Goal: Task Accomplishment & Management: Complete application form

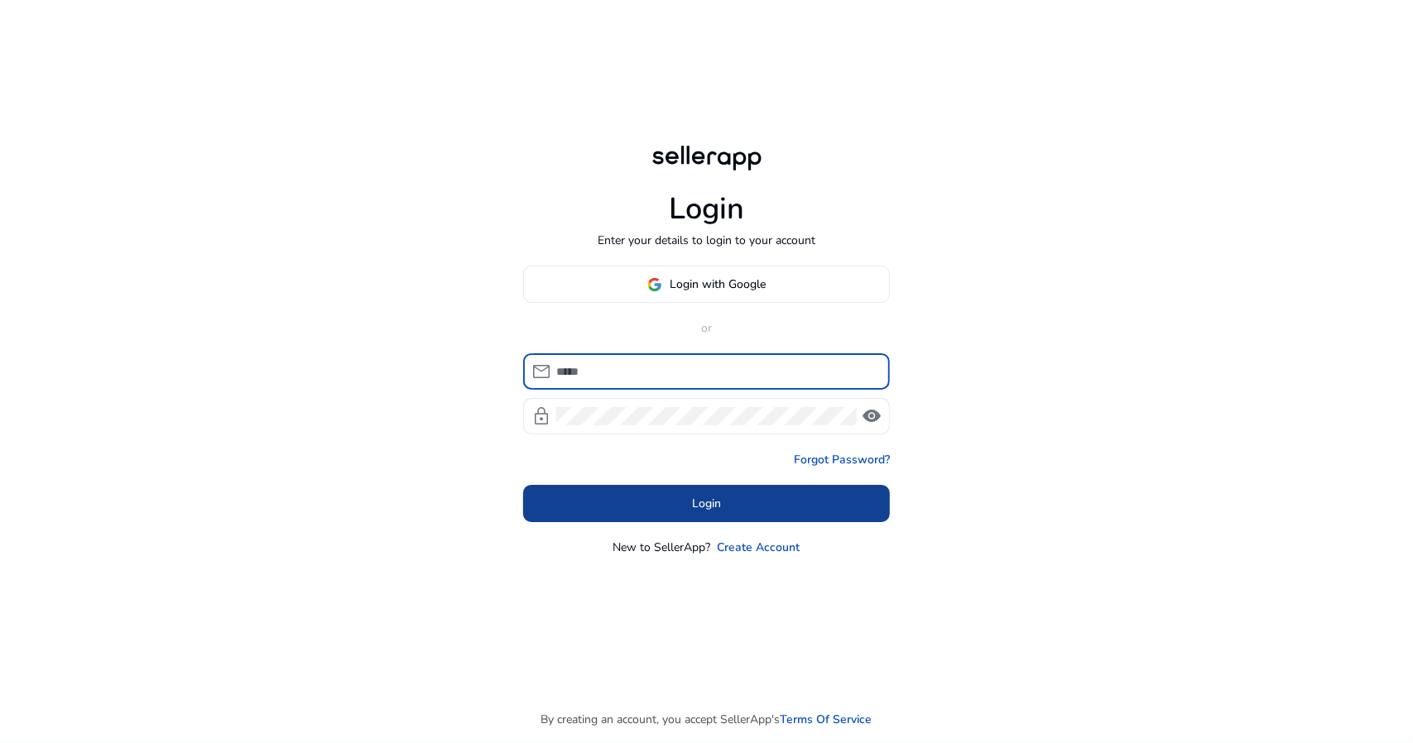
type input "**********"
click at [660, 506] on span at bounding box center [706, 504] width 367 height 40
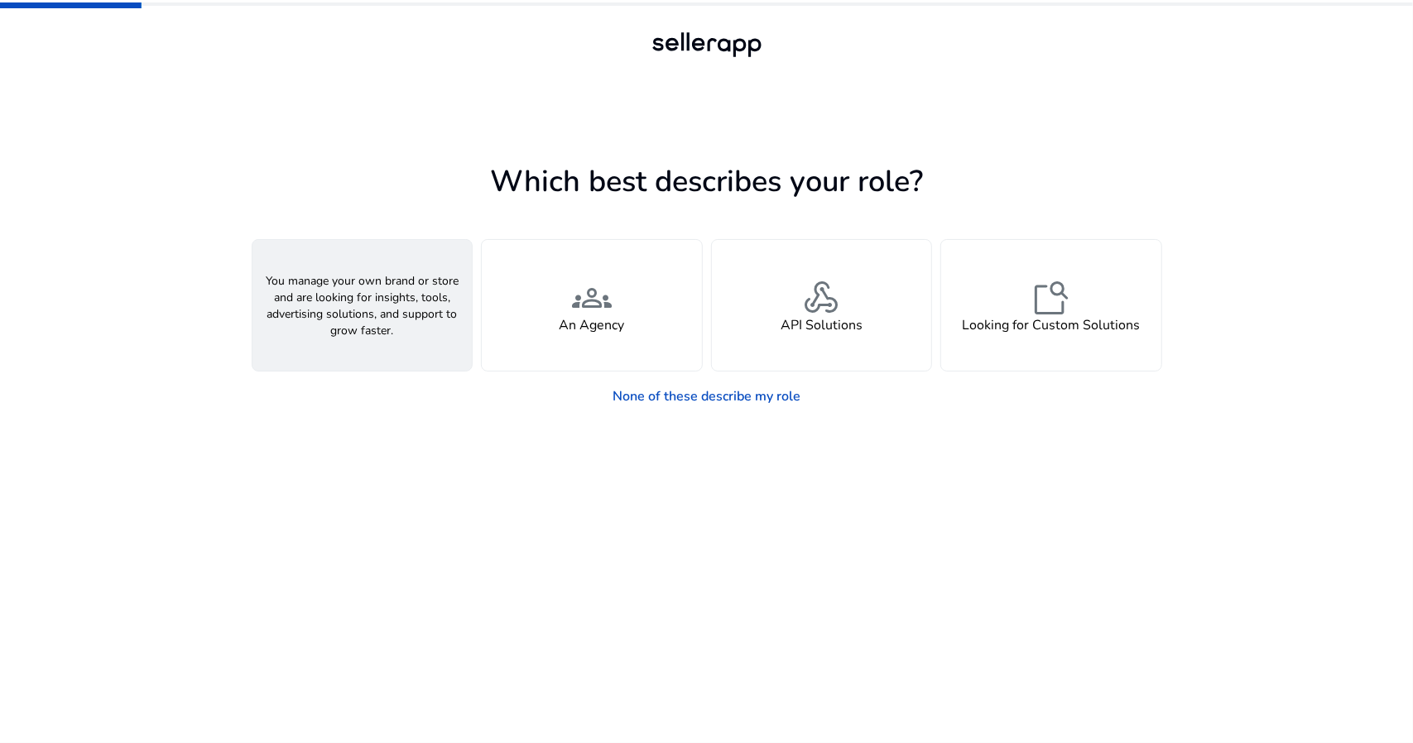
click at [373, 310] on span "person" at bounding box center [362, 298] width 40 height 40
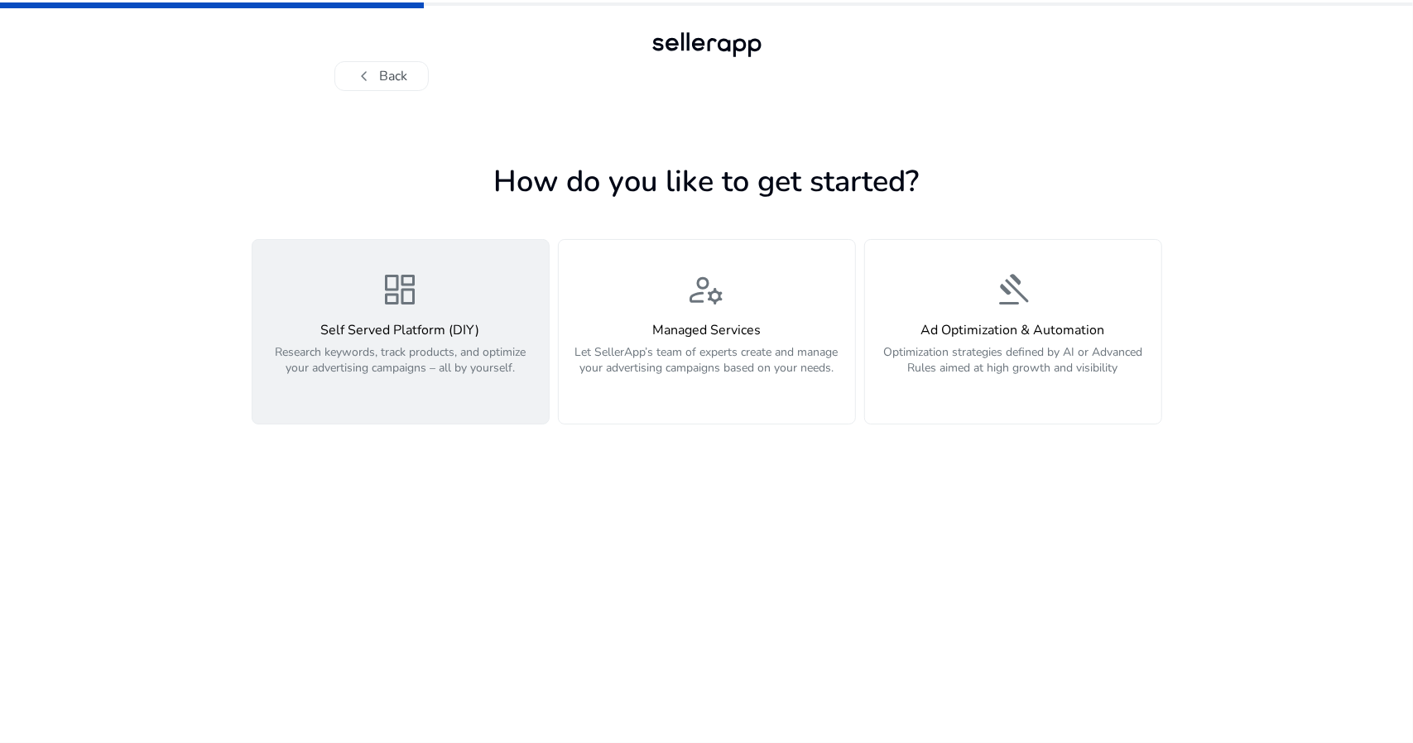
click at [389, 333] on h4 "Self Served Platform (DIY)" at bounding box center [400, 331] width 276 height 16
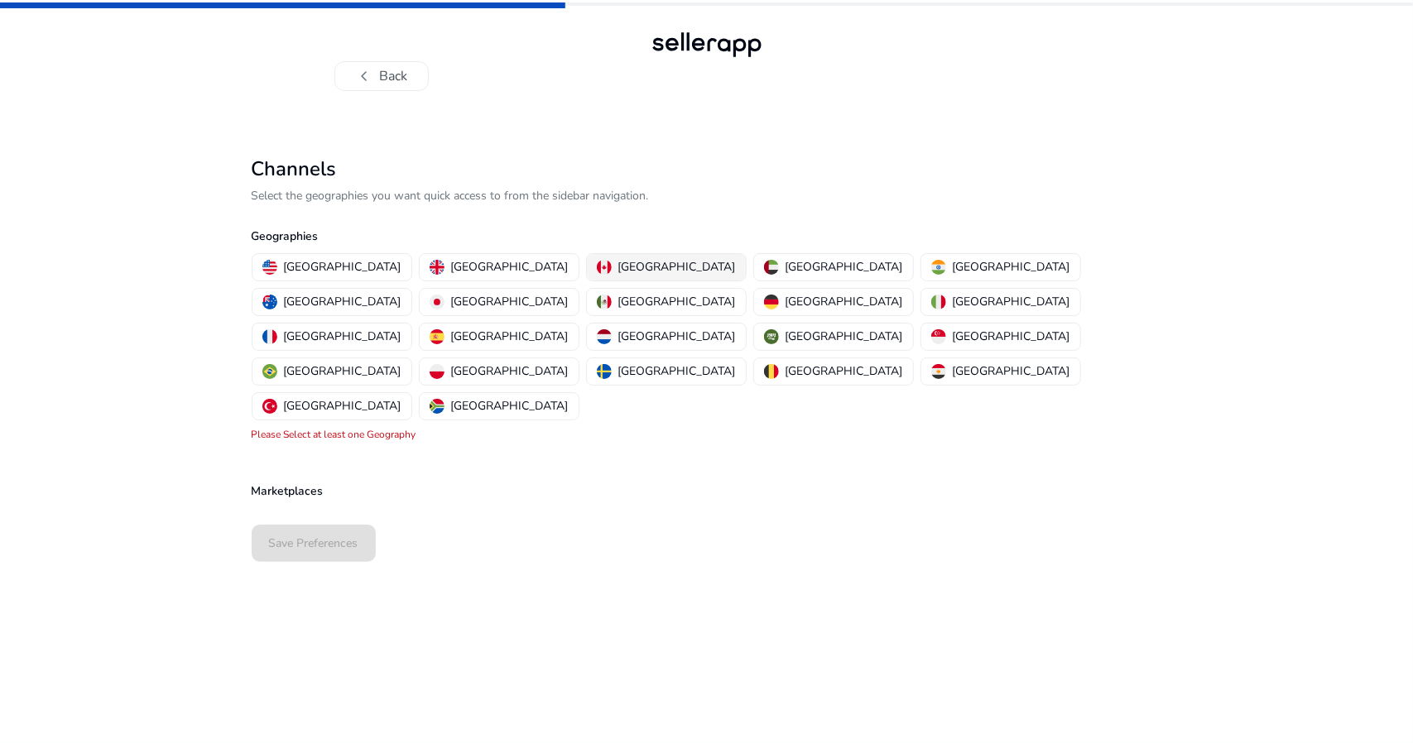
click at [618, 264] on p "Canada" at bounding box center [677, 266] width 118 height 17
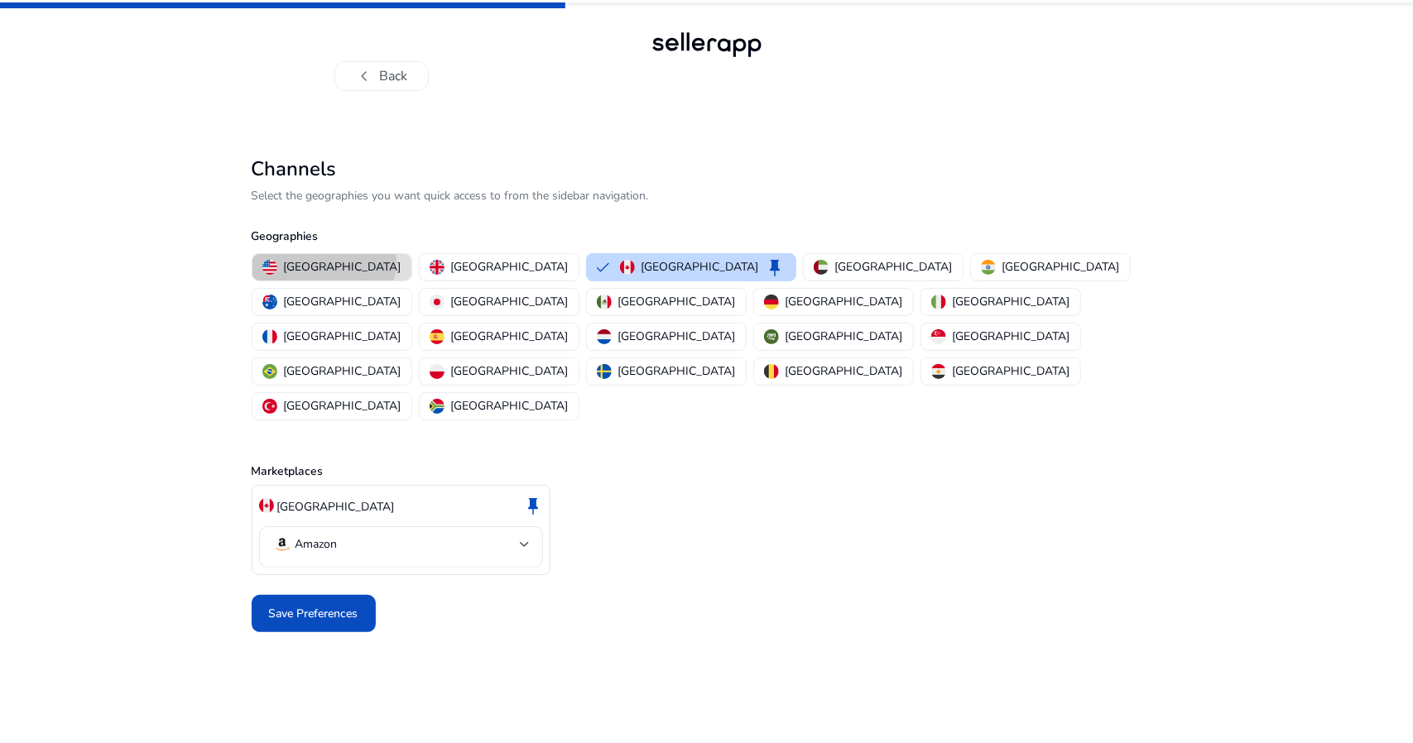
click at [323, 261] on p "United States" at bounding box center [343, 266] width 118 height 17
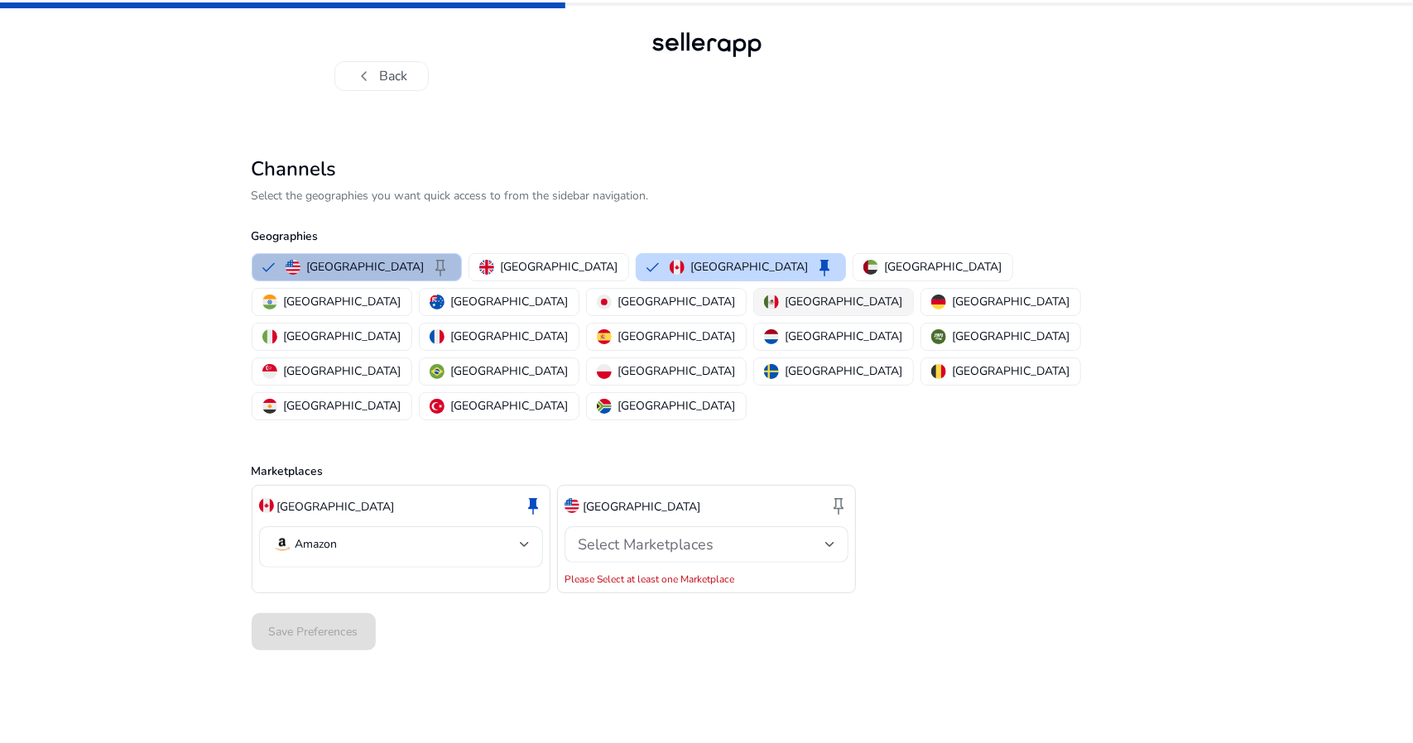
click at [785, 298] on p "Mexico" at bounding box center [844, 301] width 118 height 17
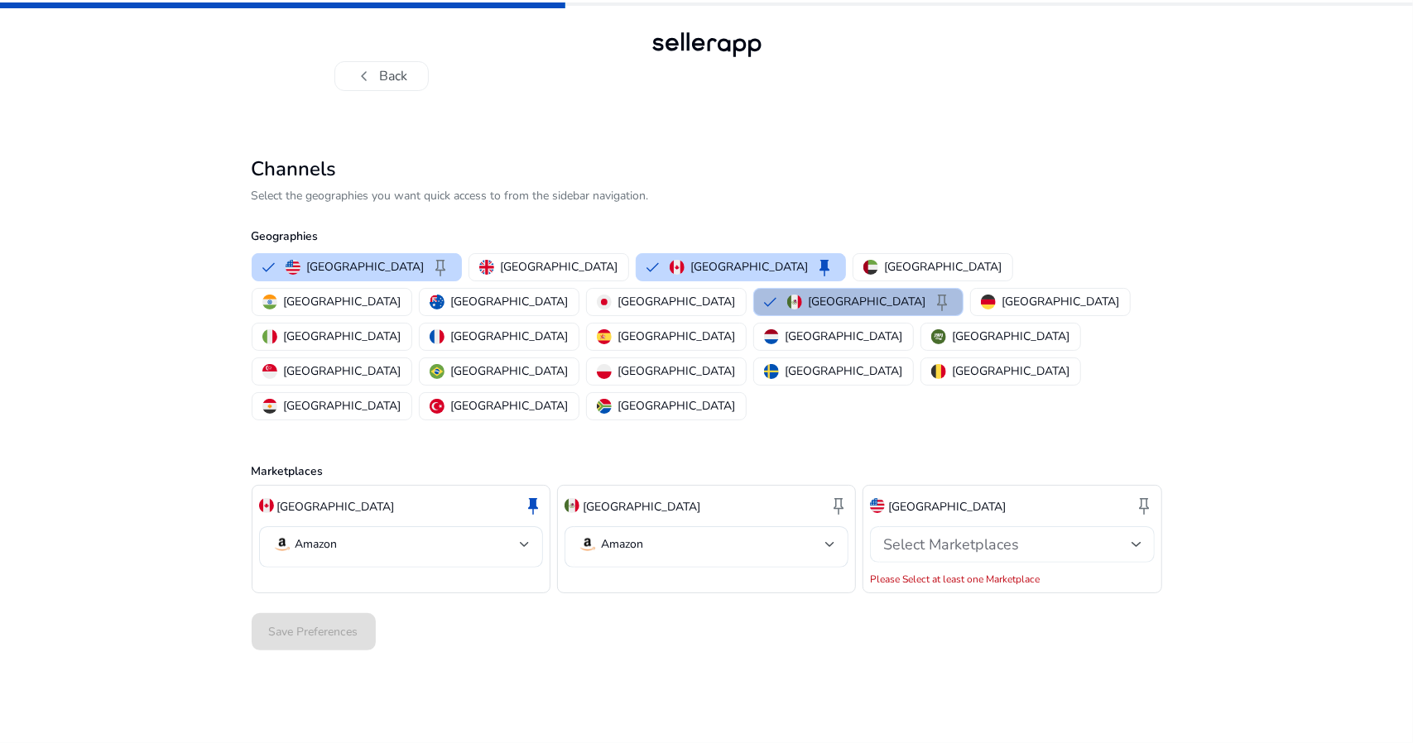
click at [1139, 535] on div at bounding box center [1136, 545] width 10 height 20
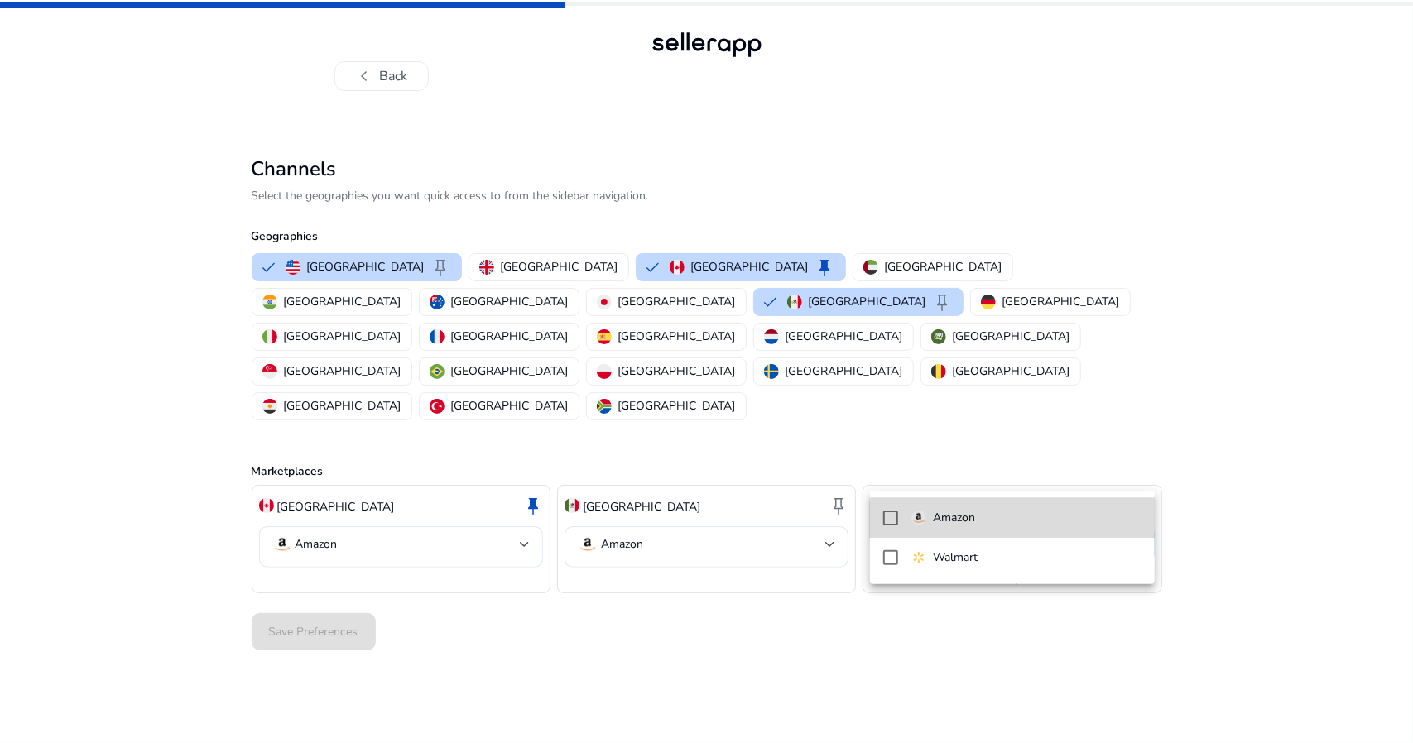
click at [1026, 525] on span "Amazon" at bounding box center [1026, 518] width 230 height 18
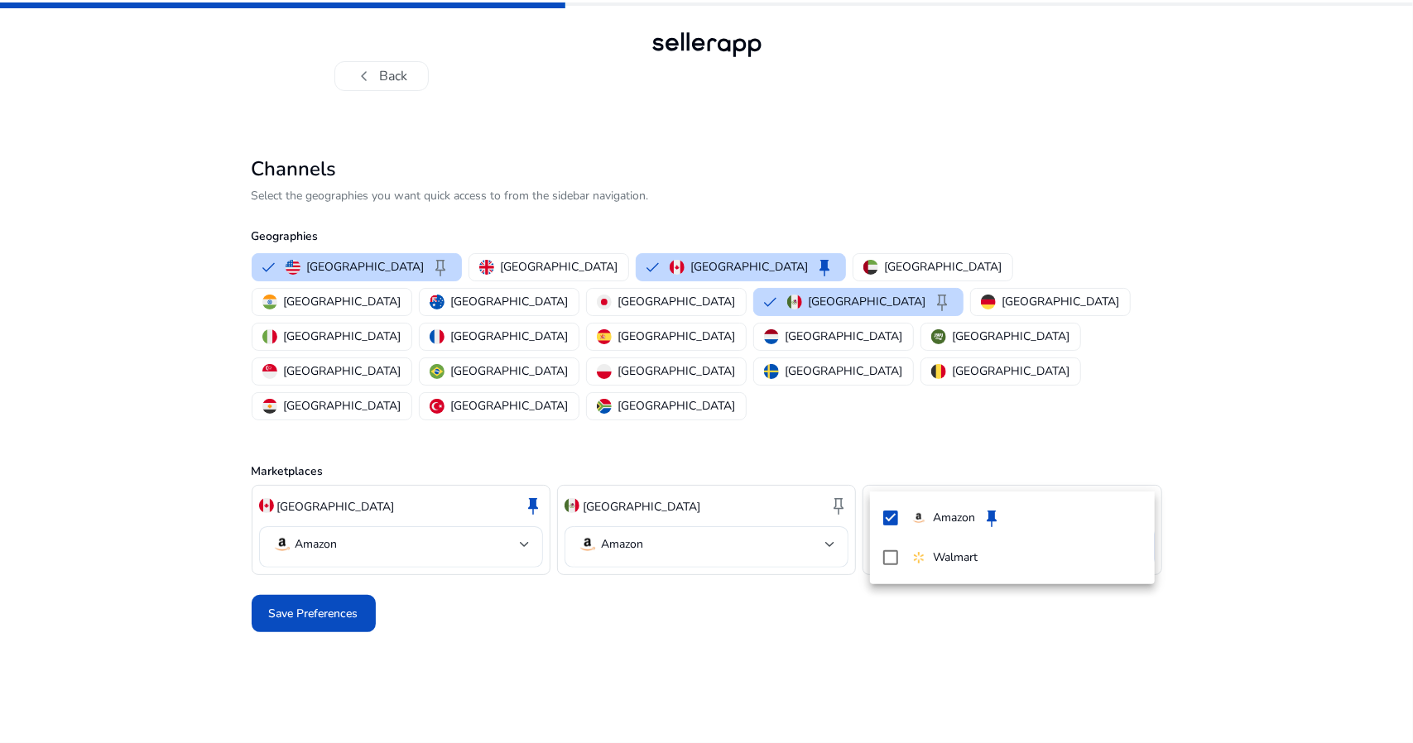
click at [1247, 496] on div at bounding box center [706, 371] width 1413 height 743
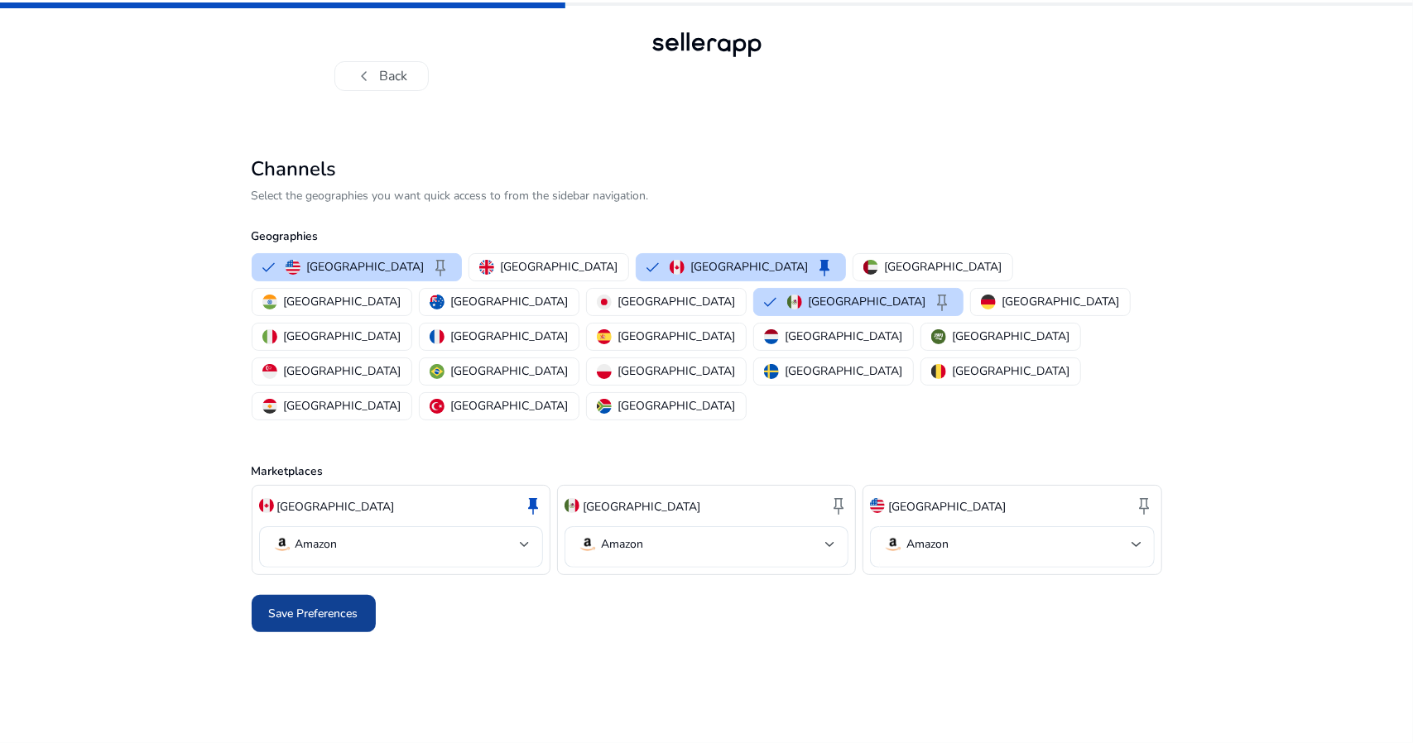
click at [358, 594] on span at bounding box center [314, 614] width 124 height 40
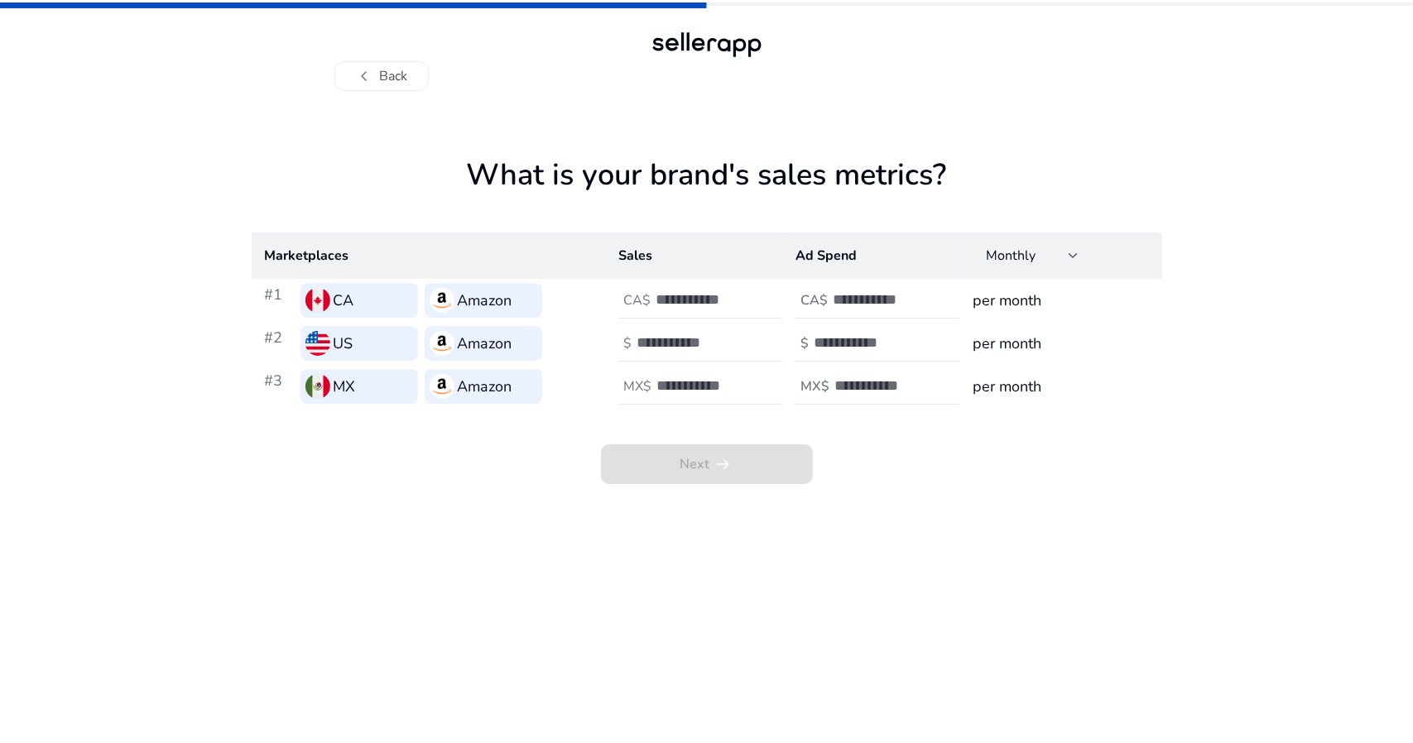
click at [1014, 500] on app-sales-metrics "What is your brand's sales metrics? Marketplaces Sales Ad Spend Monthly #1 CA A…" at bounding box center [707, 450] width 910 height 586
click at [693, 304] on input "number" at bounding box center [711, 299] width 112 height 18
type input "****"
click at [692, 350] on input "number" at bounding box center [692, 342] width 112 height 18
type input "****"
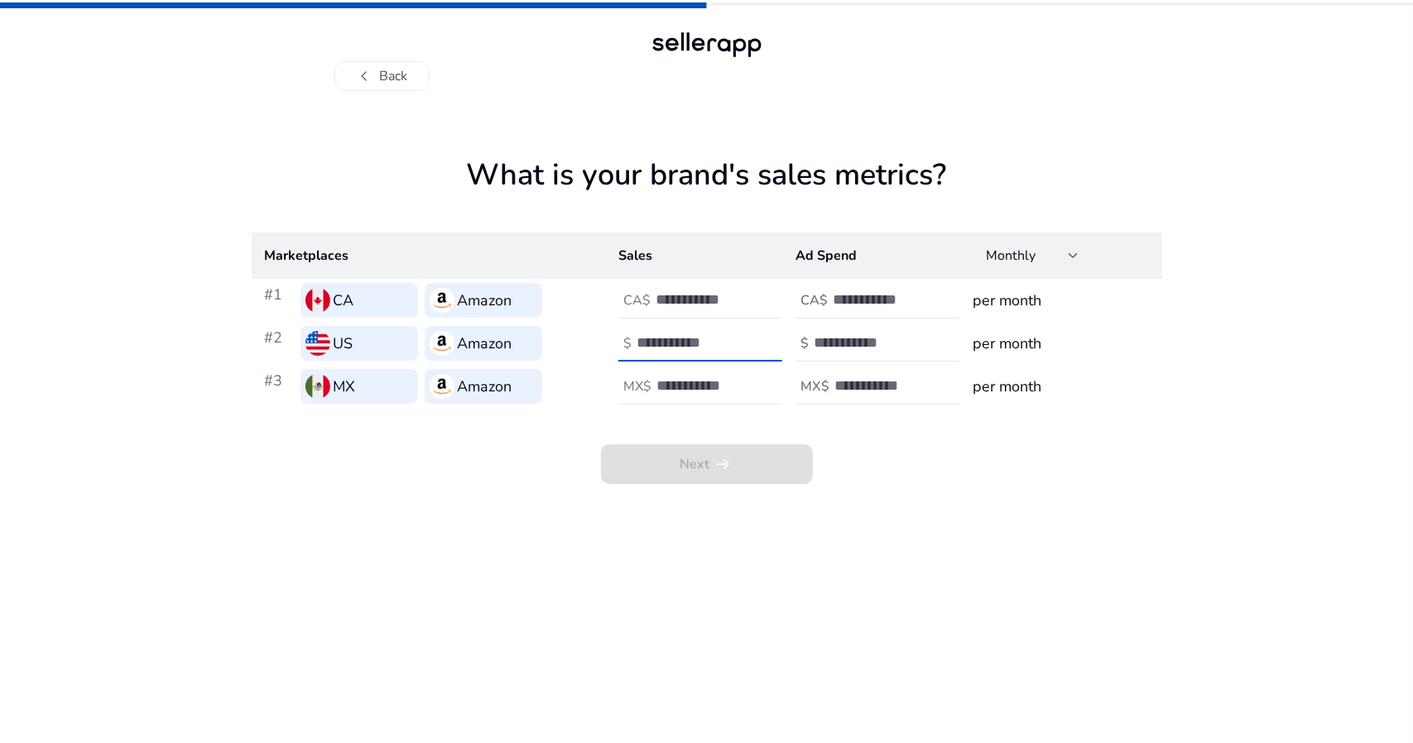
click at [688, 381] on input "number" at bounding box center [712, 386] width 112 height 18
type input "*****"
click at [718, 554] on app-sales-metrics "What is your brand's sales metrics? Marketplaces Sales Ad Spend Monthly #1 CA A…" at bounding box center [707, 450] width 910 height 586
click at [664, 295] on input "****" at bounding box center [711, 299] width 112 height 18
type input "****"
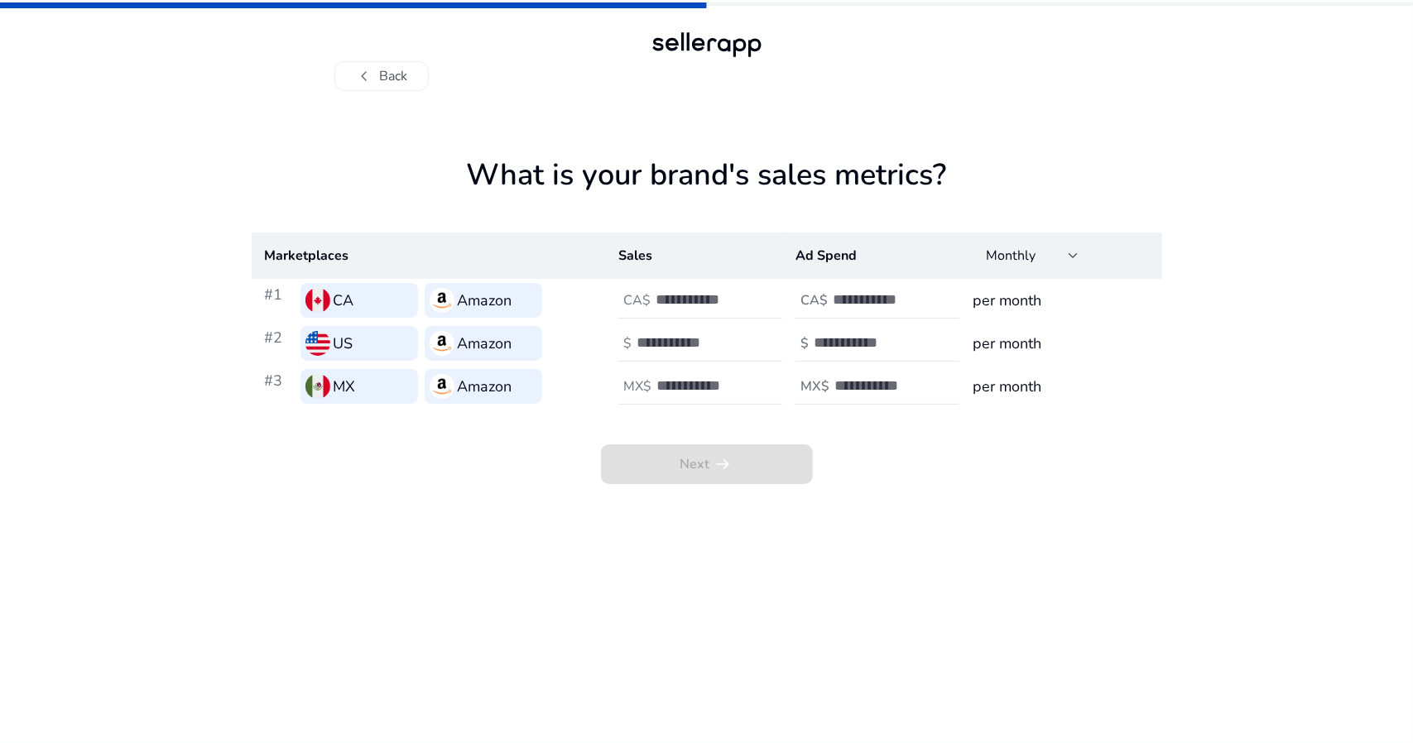
click at [687, 570] on app-sales-metrics "What is your brand's sales metrics? Marketplaces Sales Ad Spend Monthly #1 CA A…" at bounding box center [707, 450] width 910 height 586
click at [851, 302] on input "number" at bounding box center [888, 299] width 112 height 18
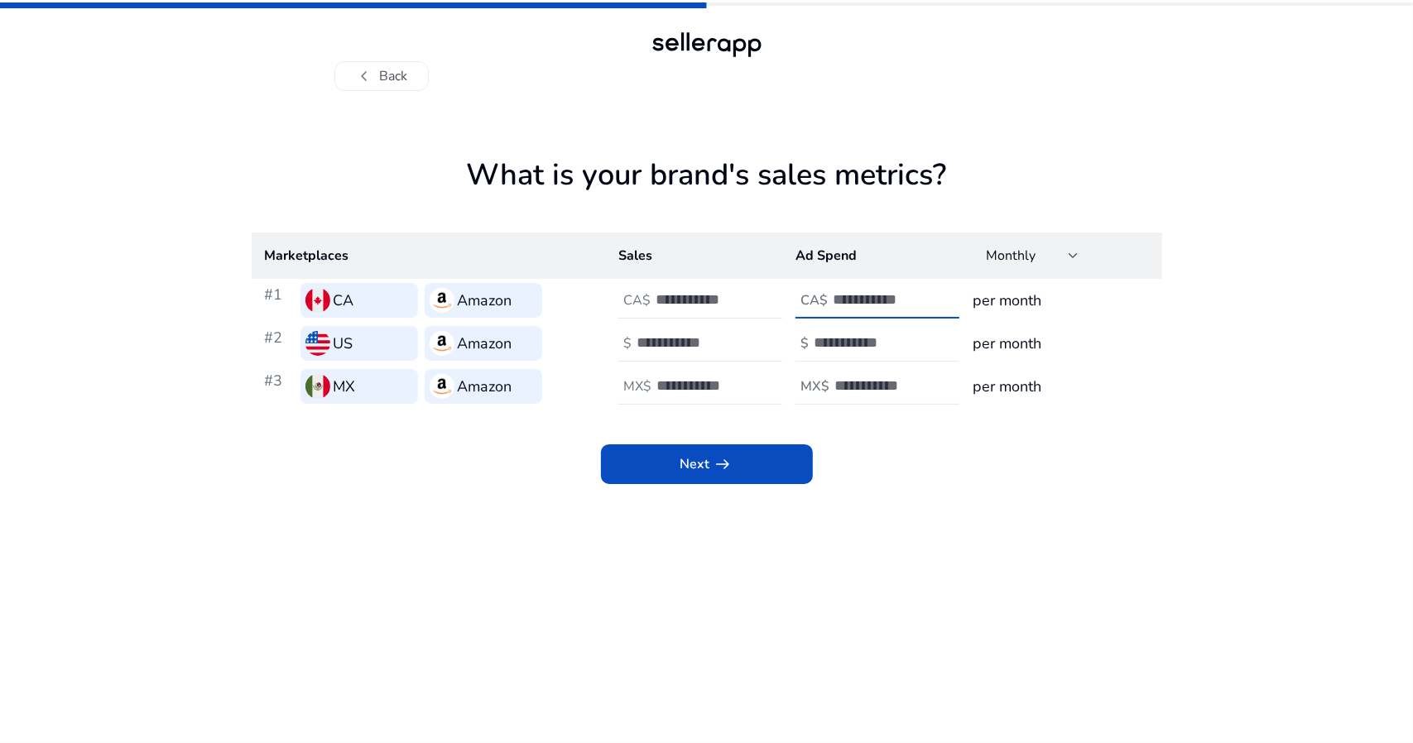
type input "*"
click at [859, 338] on input "number" at bounding box center [869, 342] width 112 height 18
type input "*"
click at [885, 400] on div at bounding box center [908, 386] width 149 height 36
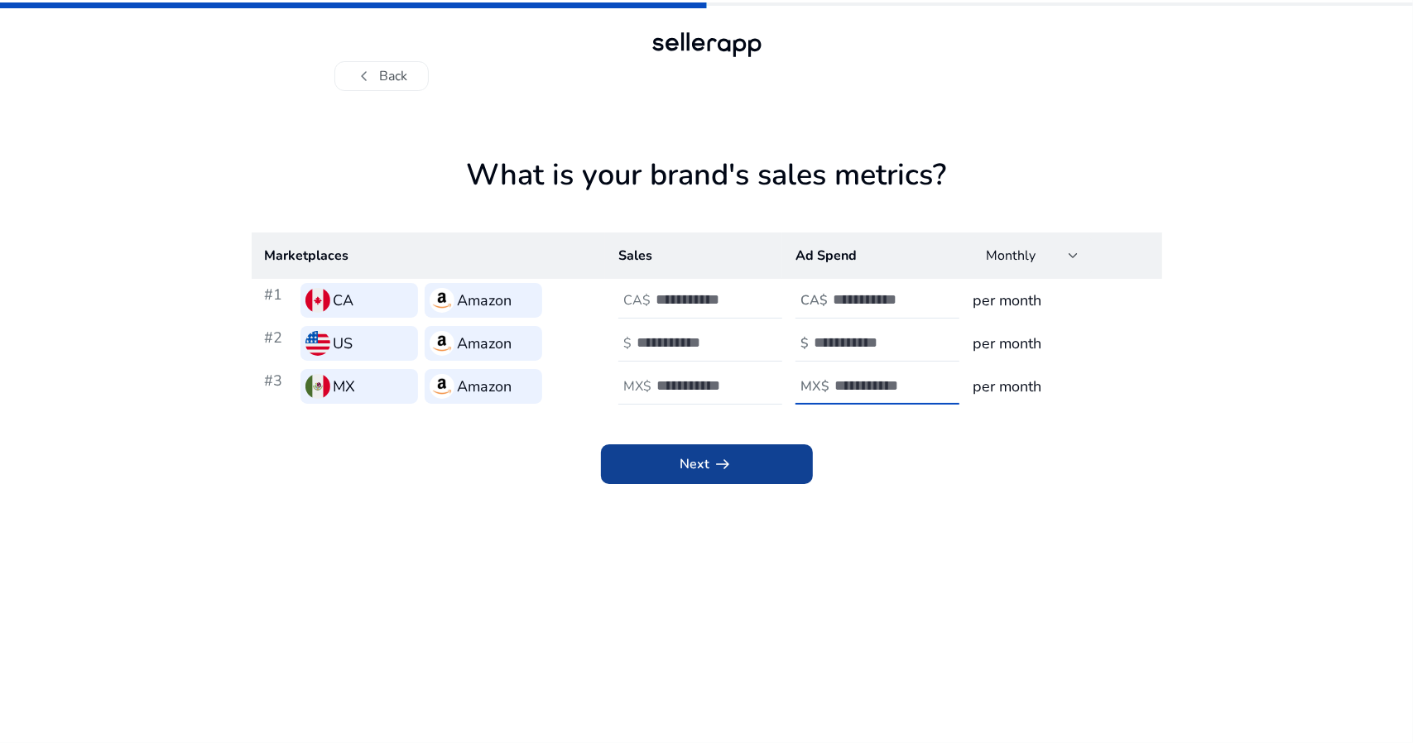
type input "*"
click at [771, 463] on span at bounding box center [707, 464] width 212 height 40
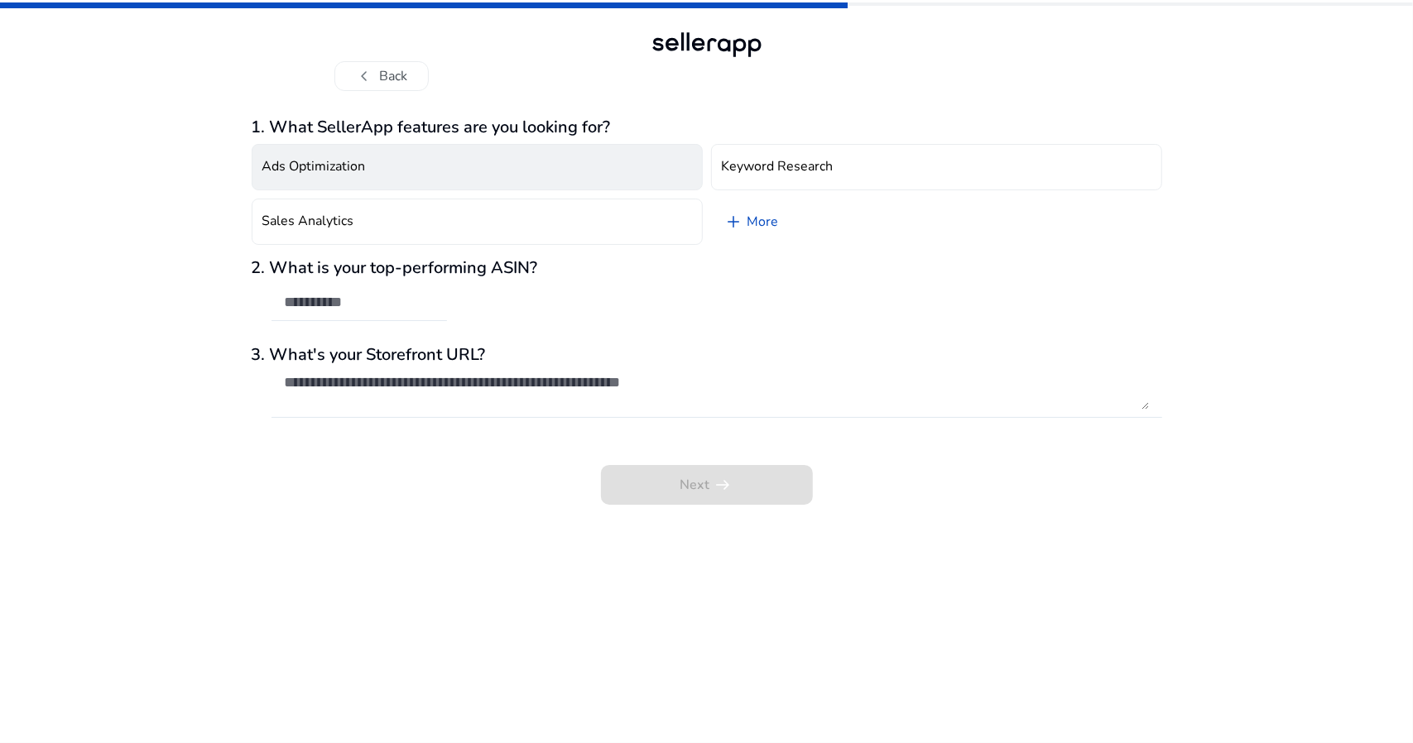
click at [419, 168] on button "Ads Optimization" at bounding box center [477, 167] width 451 height 46
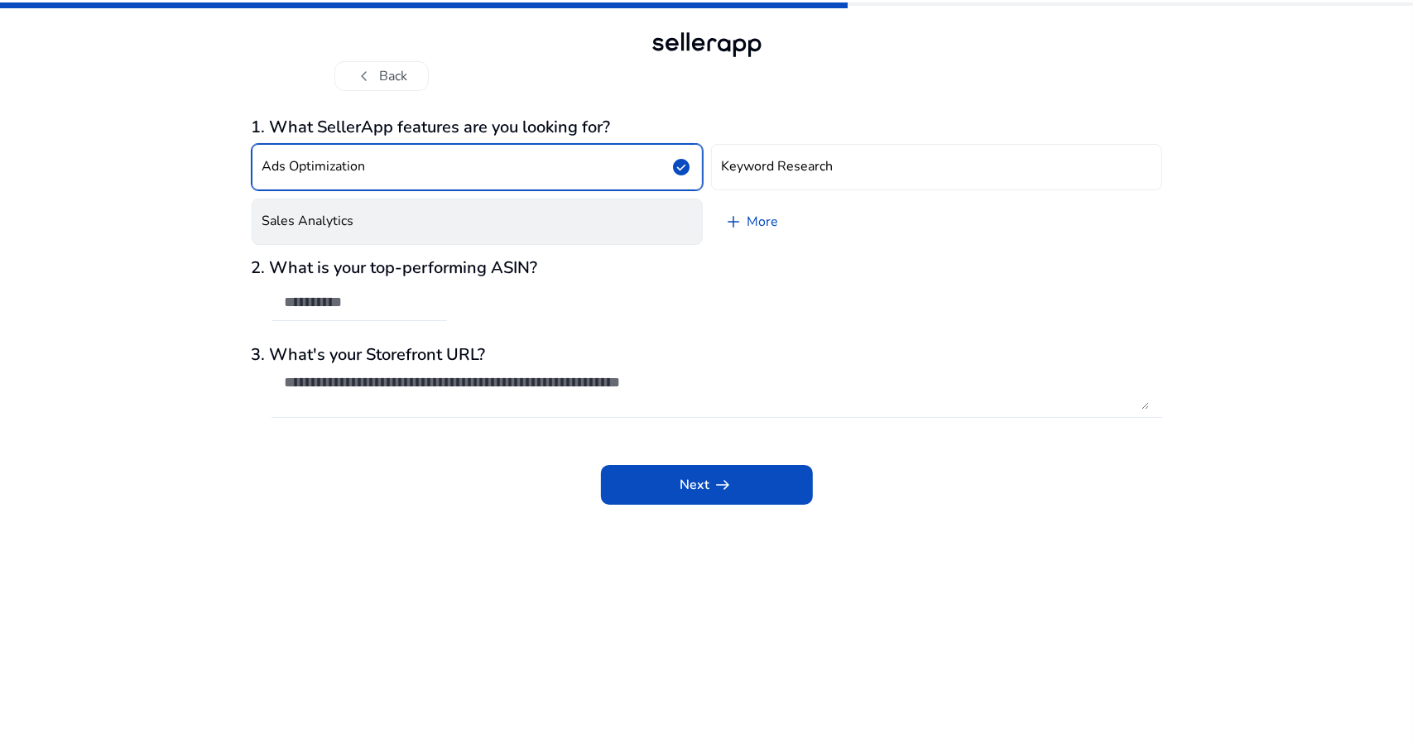
click at [409, 213] on button "Sales Analytics" at bounding box center [477, 222] width 451 height 46
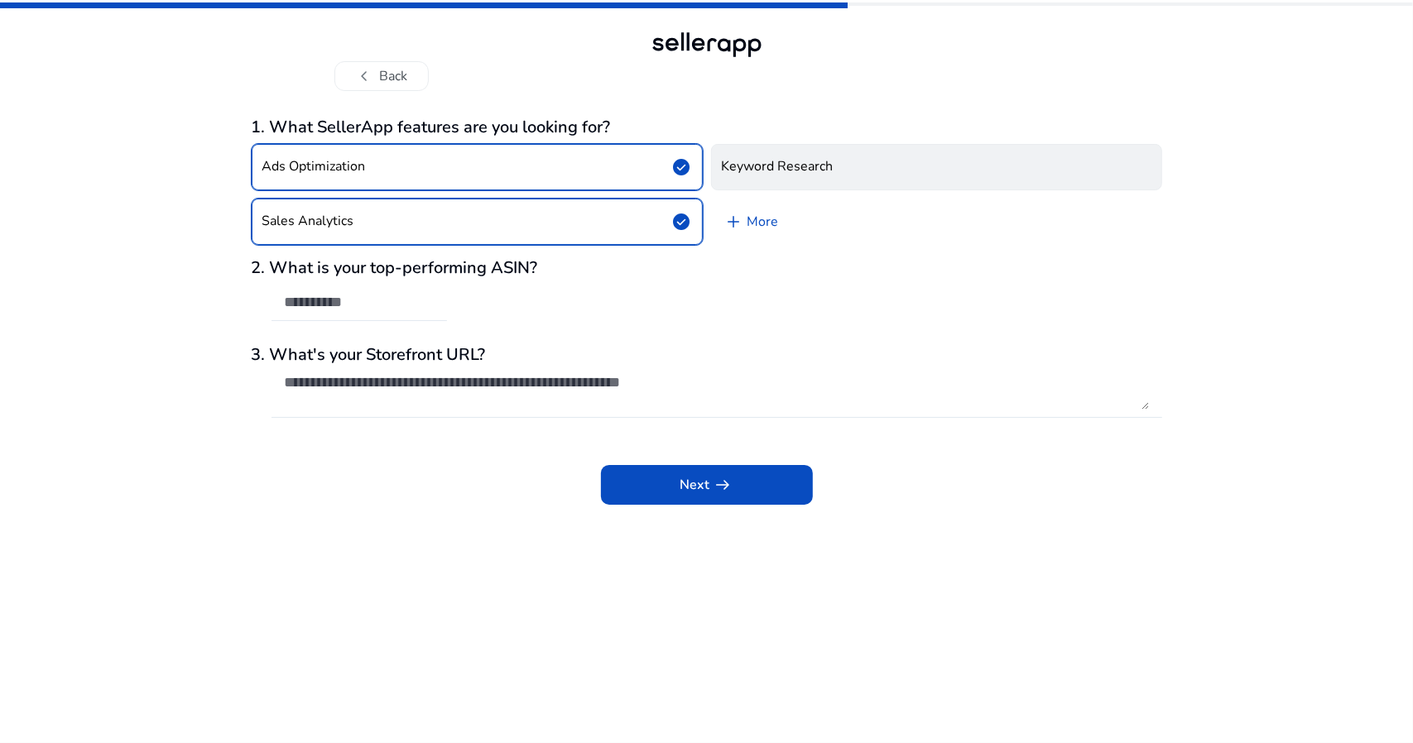
click at [773, 176] on button "Keyword Research" at bounding box center [936, 167] width 451 height 46
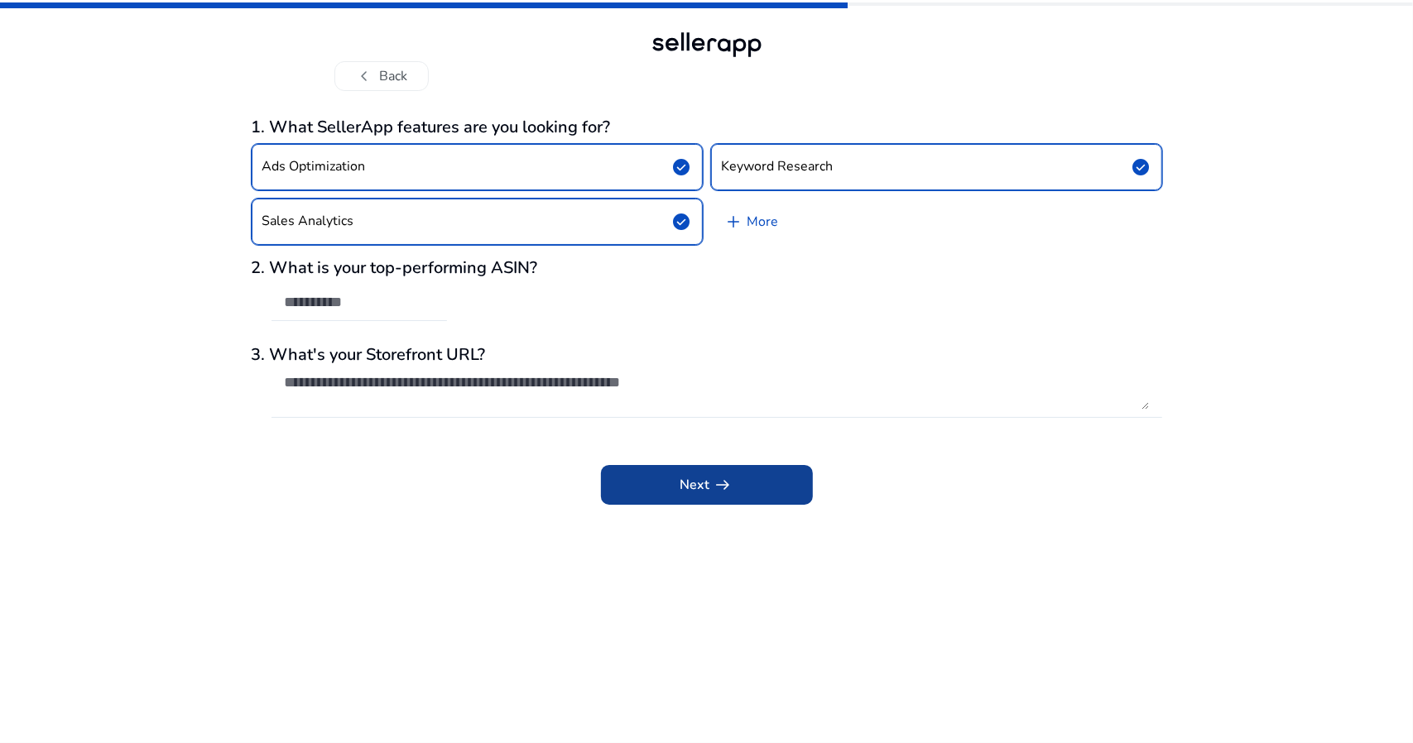
click at [637, 485] on span at bounding box center [707, 485] width 212 height 40
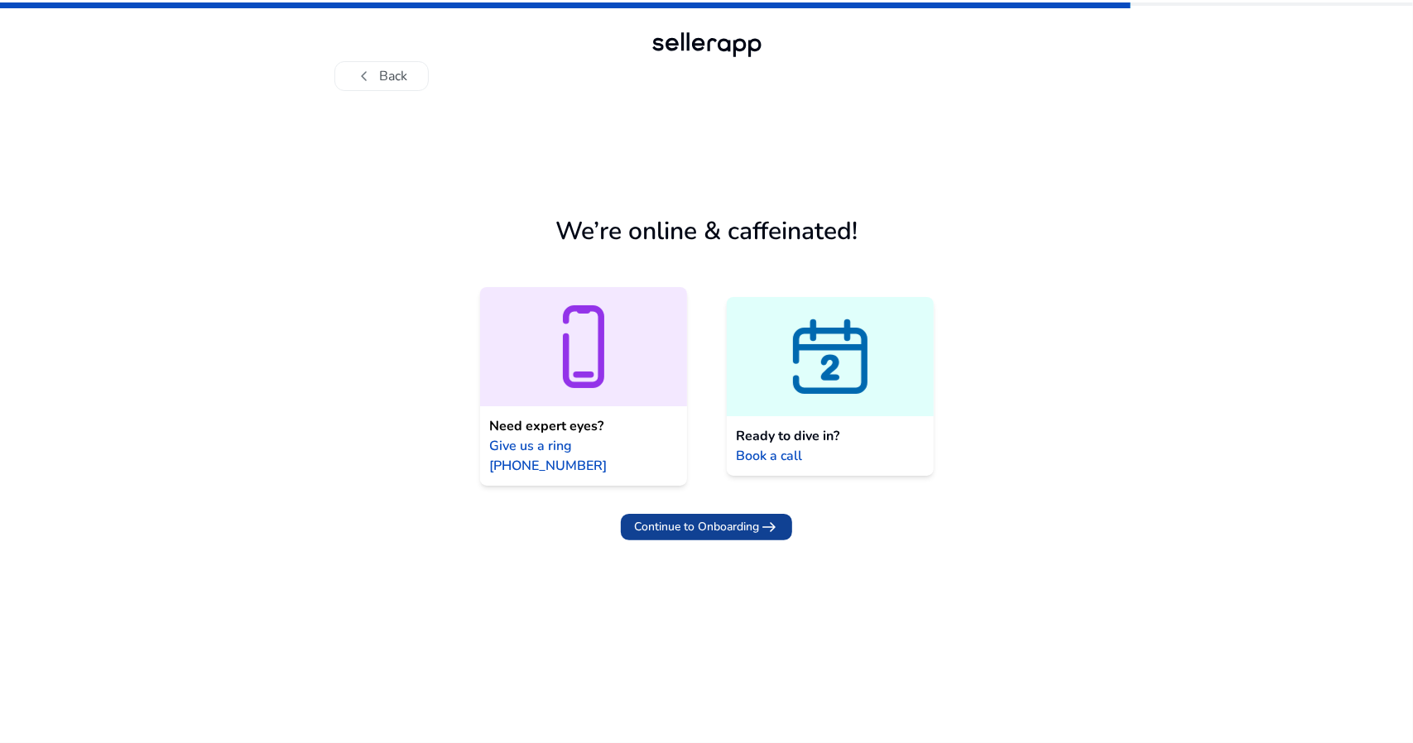
click at [692, 518] on span "Continue to Onboarding" at bounding box center [696, 526] width 125 height 17
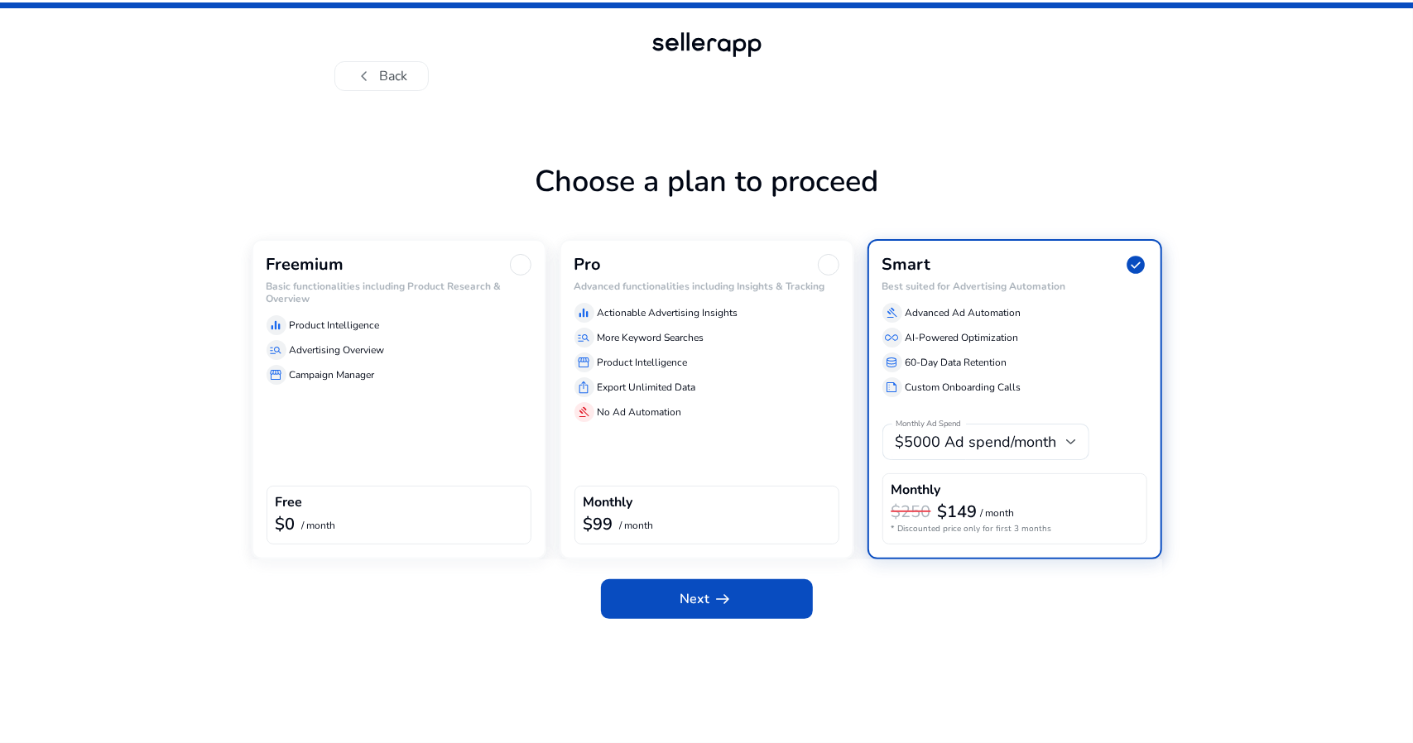
click at [446, 353] on div "manage_search Advertising Overview" at bounding box center [398, 350] width 265 height 20
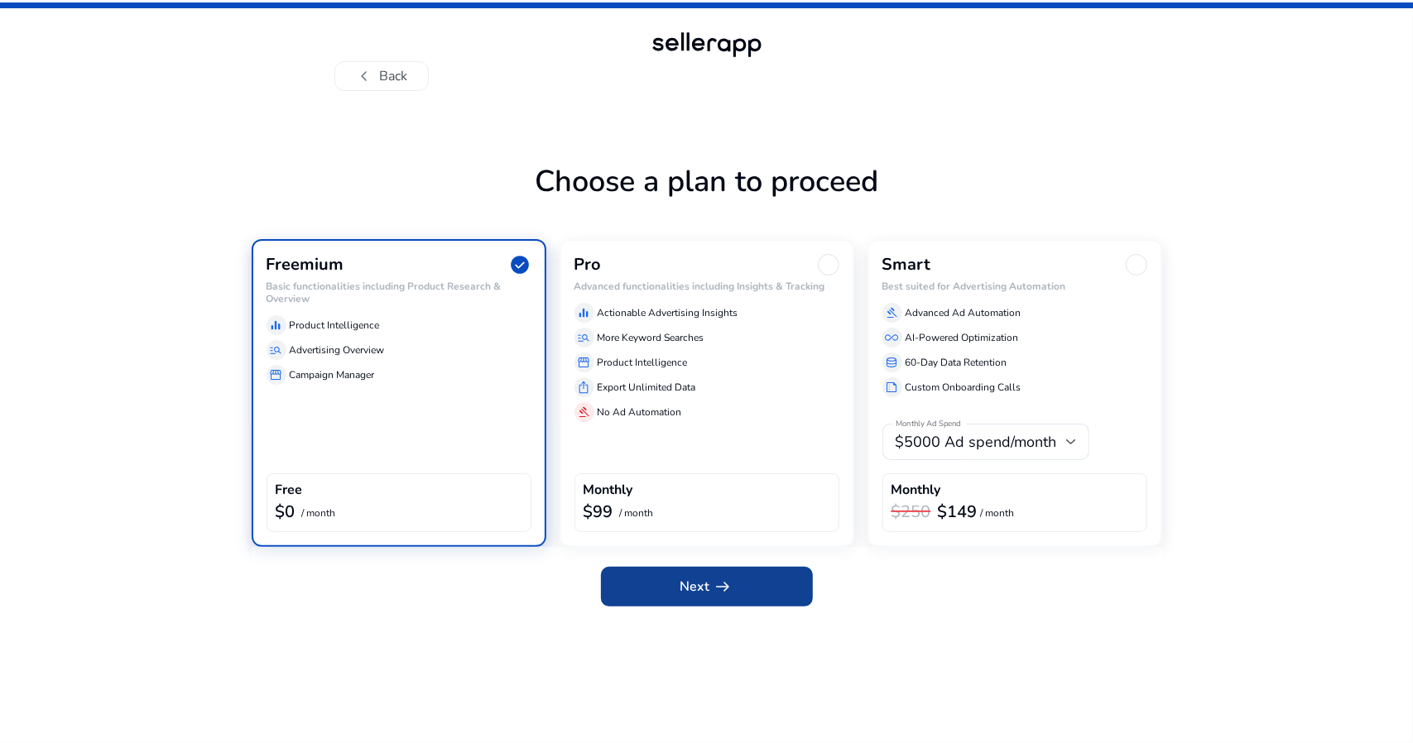
click at [719, 592] on span "arrow_right_alt" at bounding box center [723, 587] width 20 height 20
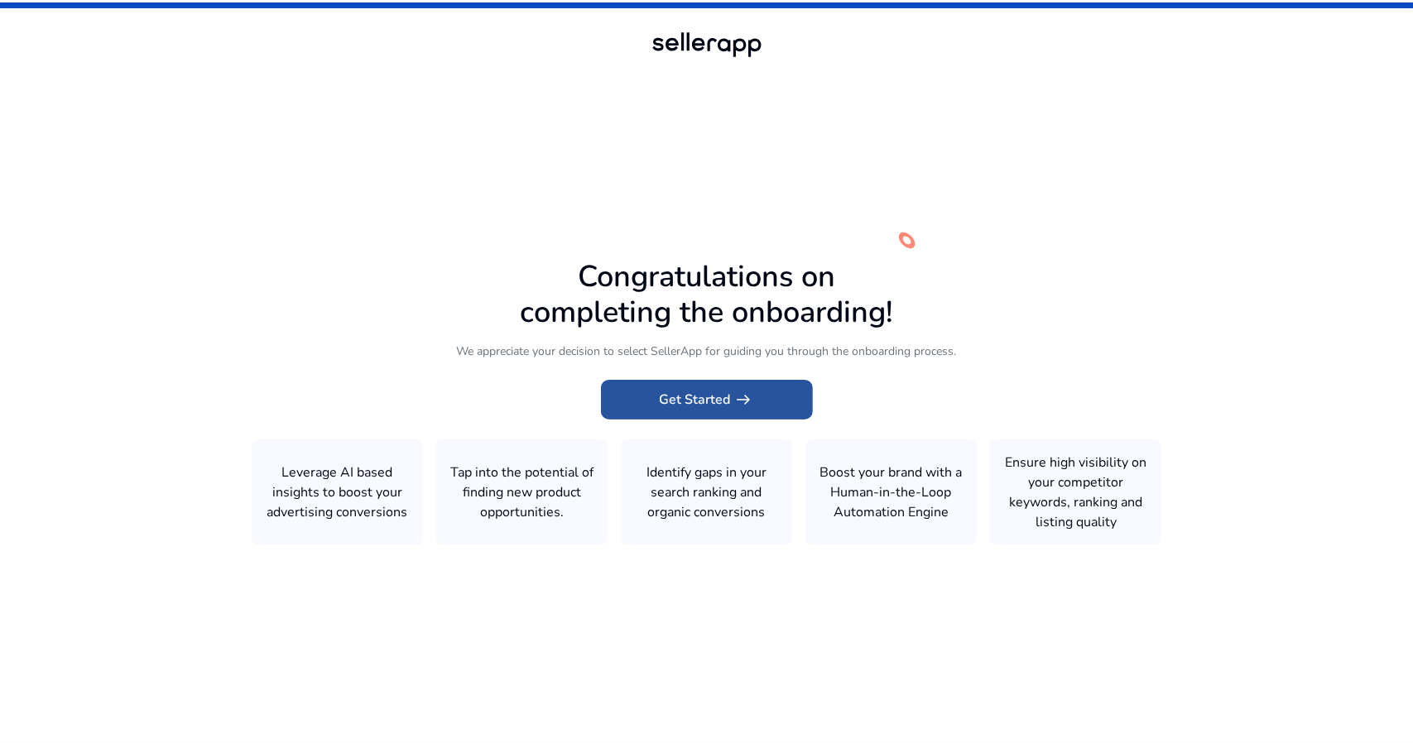
click at [763, 408] on span at bounding box center [707, 400] width 212 height 40
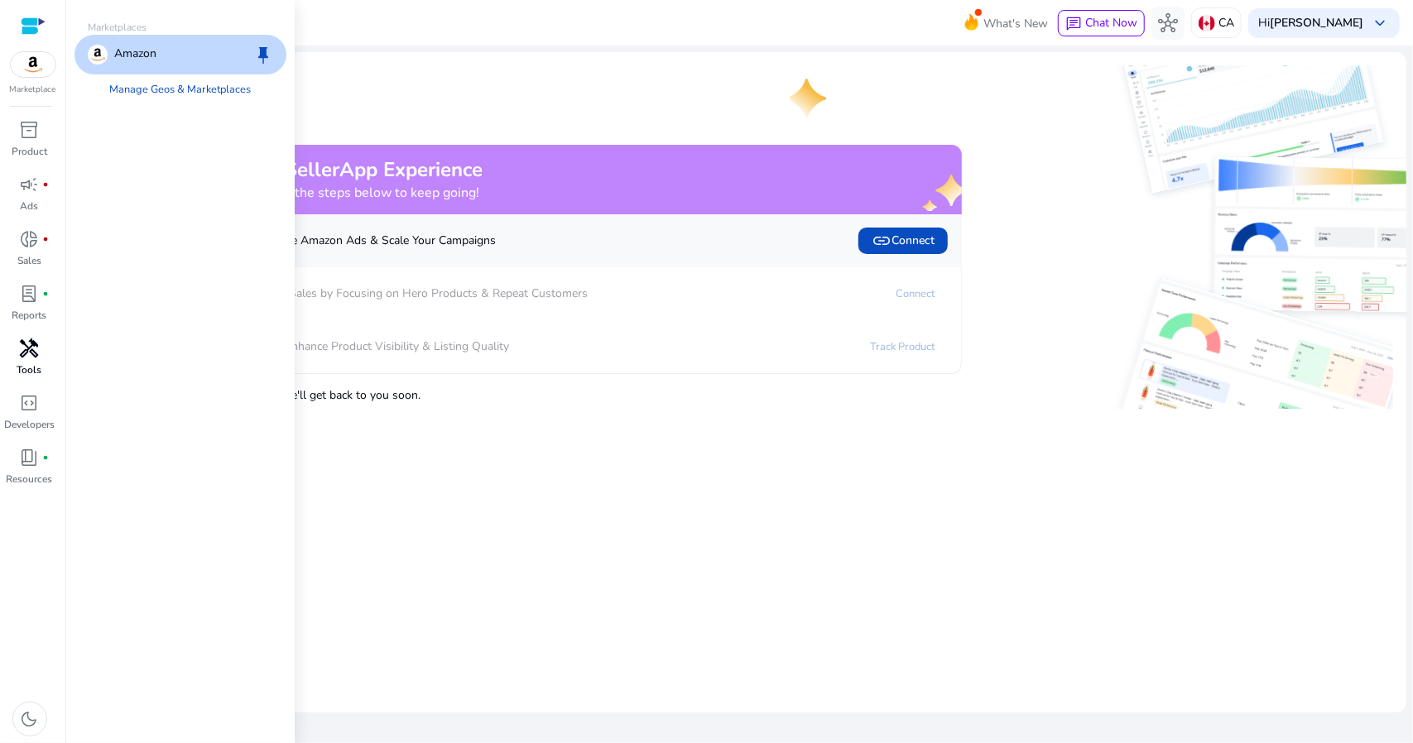
click at [31, 357] on span "handyman" at bounding box center [30, 348] width 20 height 20
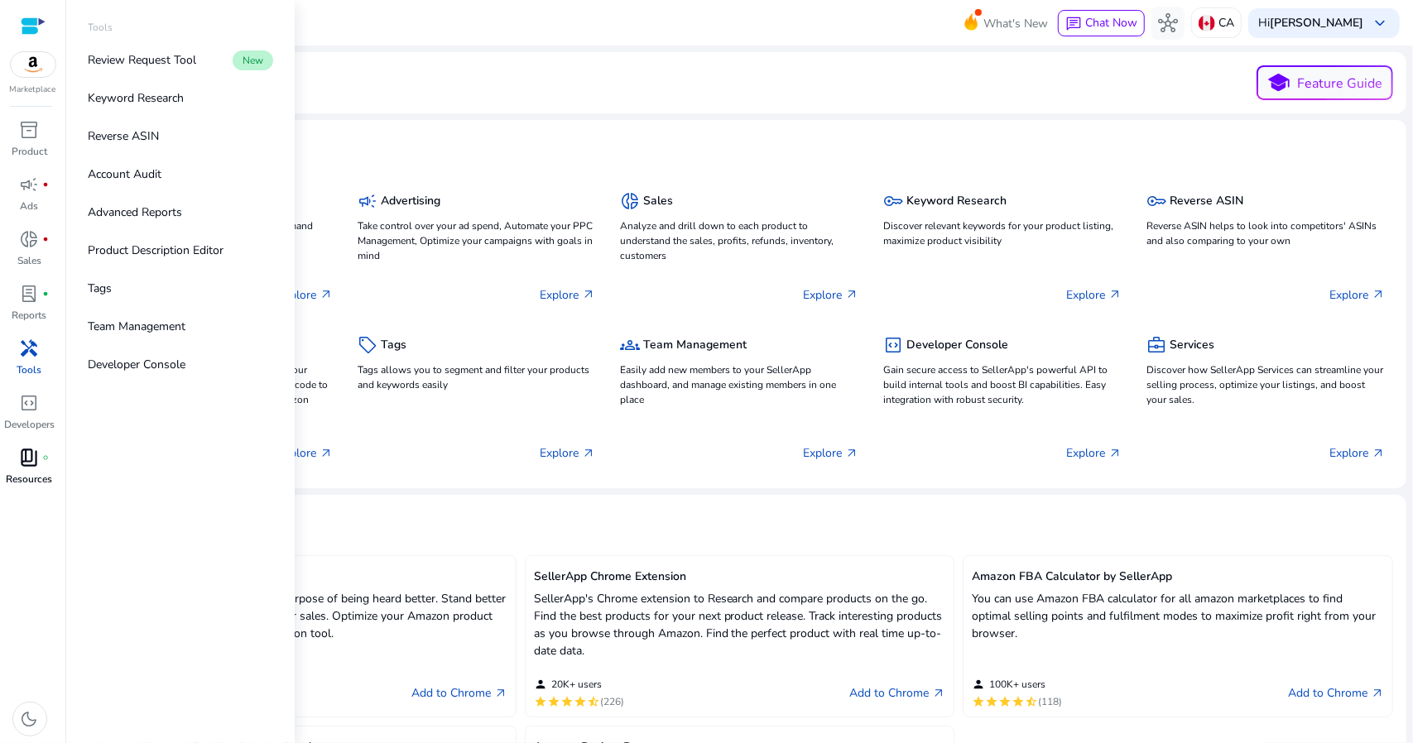
click at [31, 466] on span "book_4" at bounding box center [30, 458] width 20 height 20
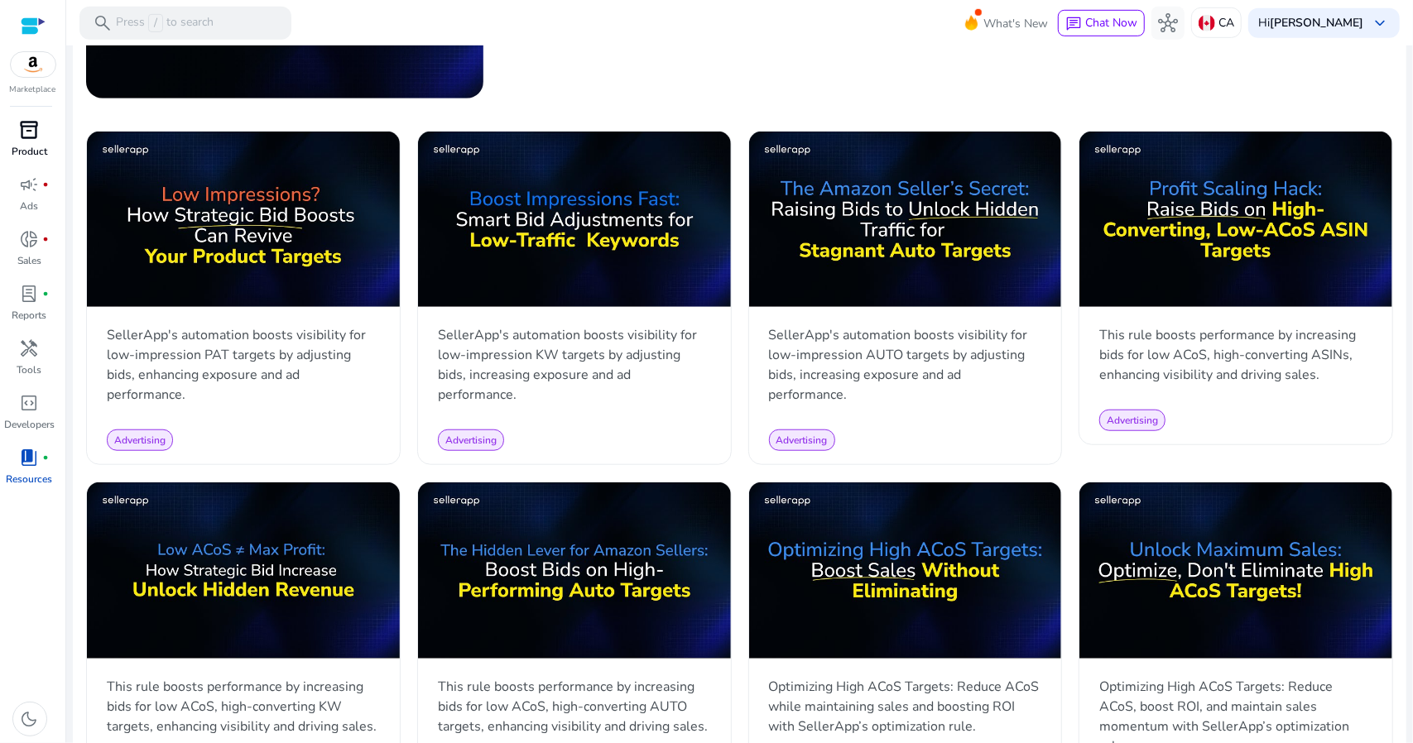
click at [31, 135] on span "inventory_2" at bounding box center [30, 130] width 20 height 20
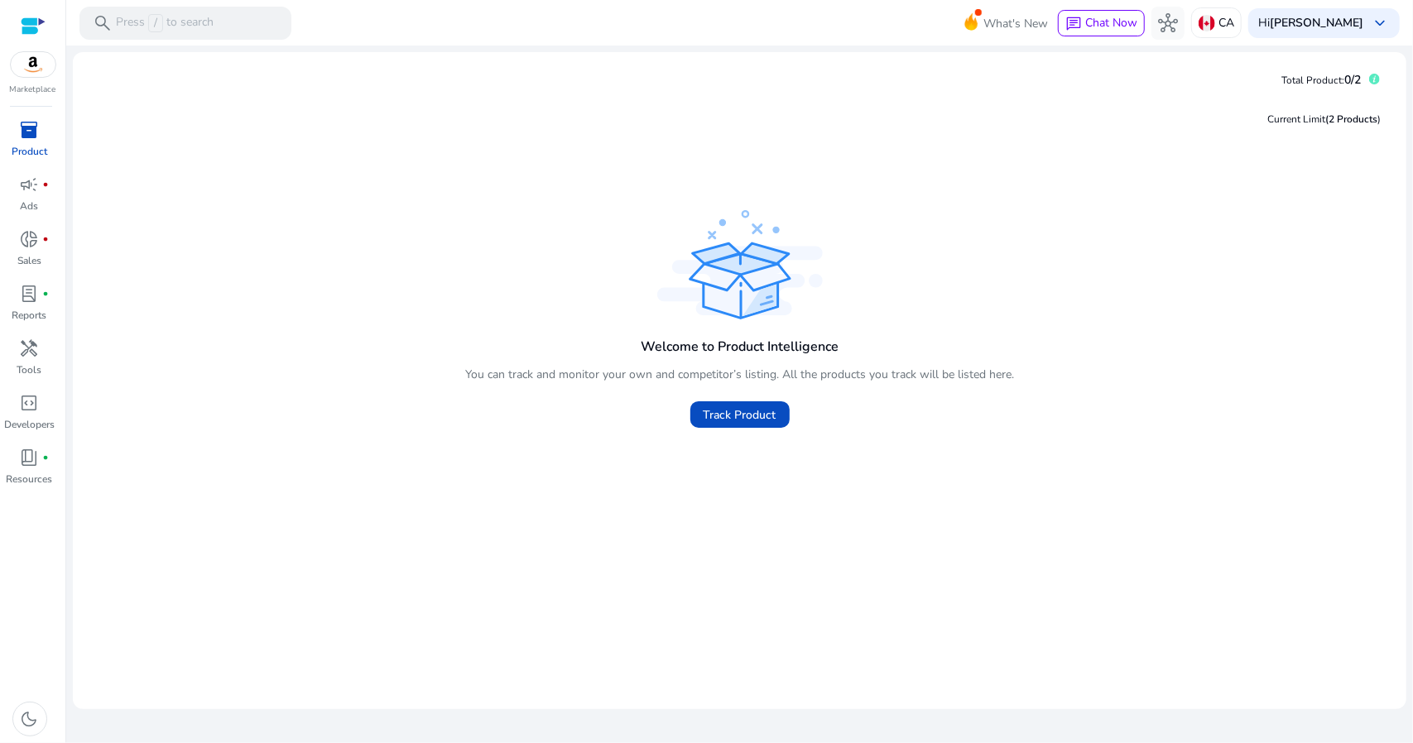
click at [40, 25] on div at bounding box center [33, 26] width 25 height 19
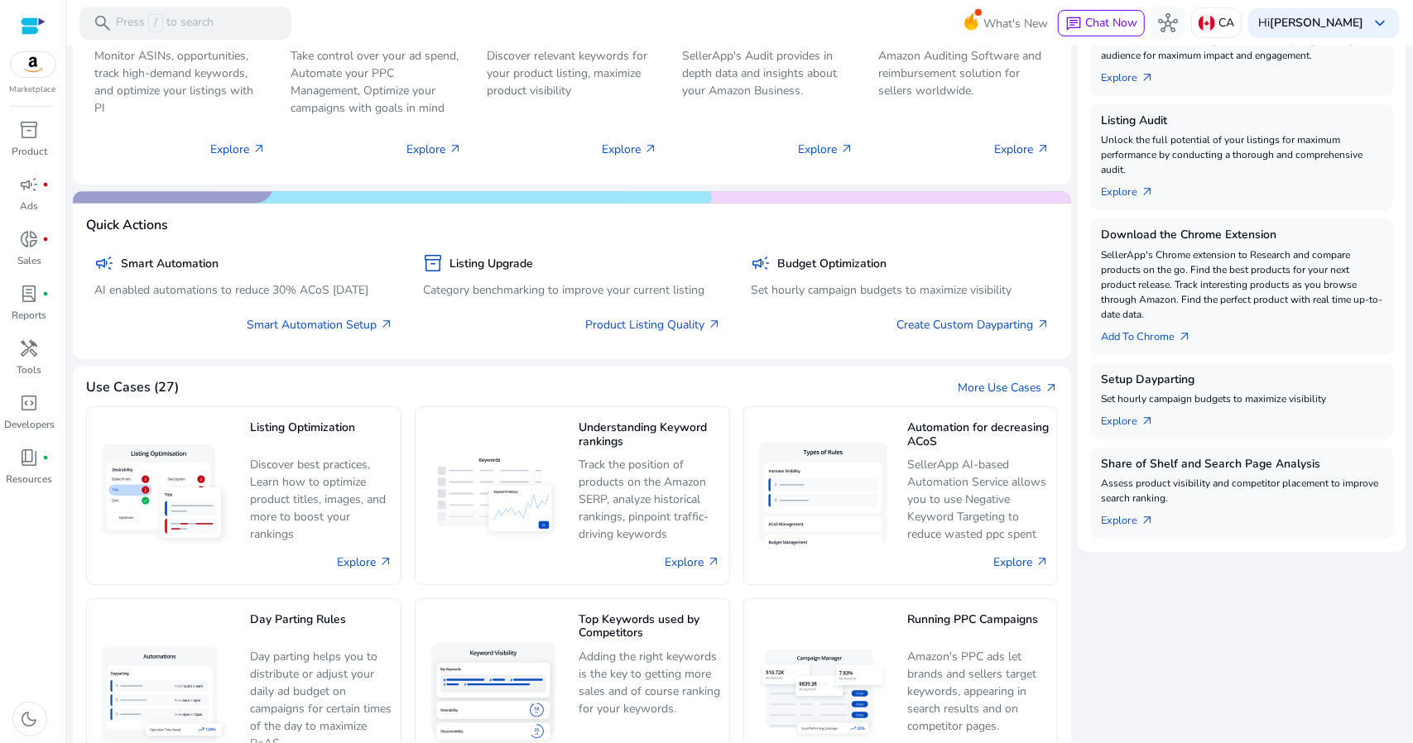
scroll to position [331, 0]
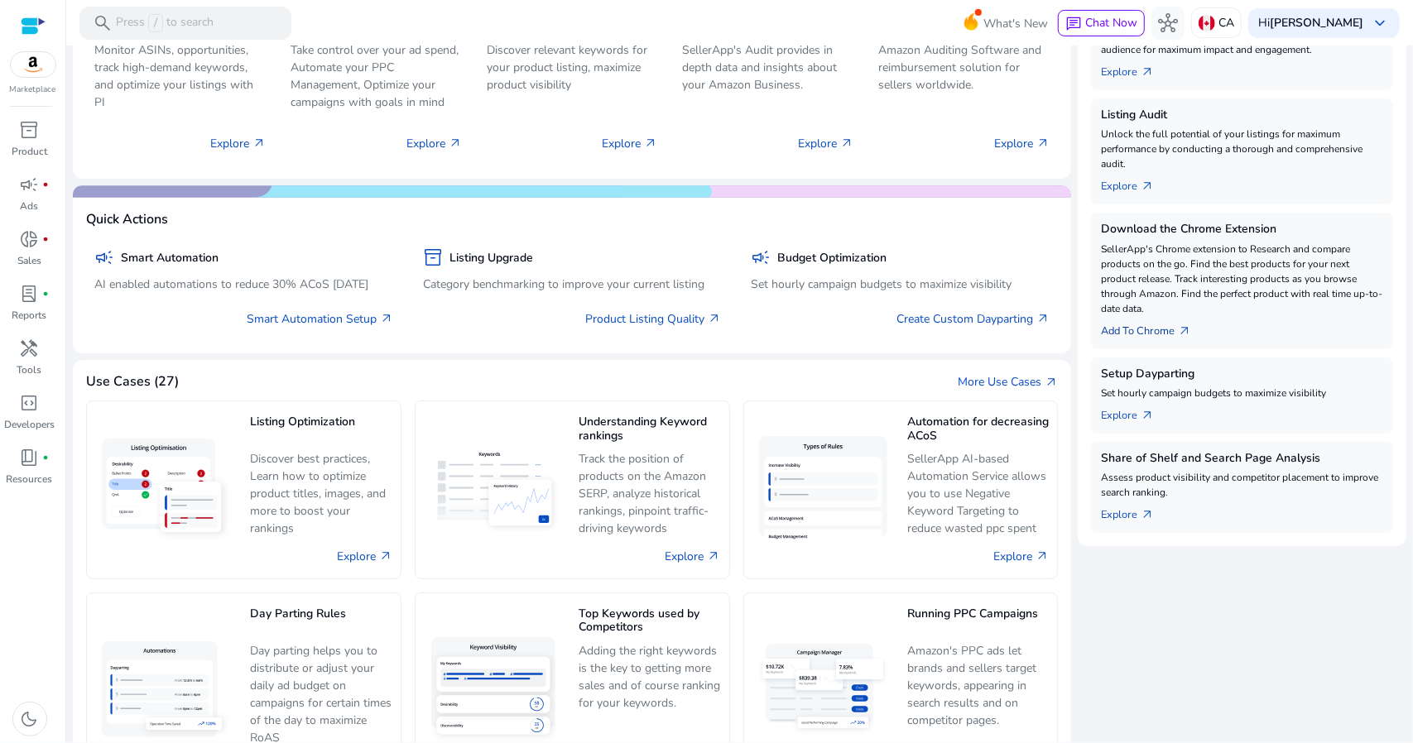
click at [1163, 333] on link "Add To Chrome arrow_outward" at bounding box center [1152, 327] width 103 height 23
click at [1162, 325] on link "Add To Chrome arrow_outward" at bounding box center [1152, 327] width 103 height 23
click at [1180, 327] on span "arrow_outward" at bounding box center [1184, 330] width 13 height 13
click at [1161, 329] on link "Add To Chrome arrow_outward" at bounding box center [1152, 327] width 103 height 23
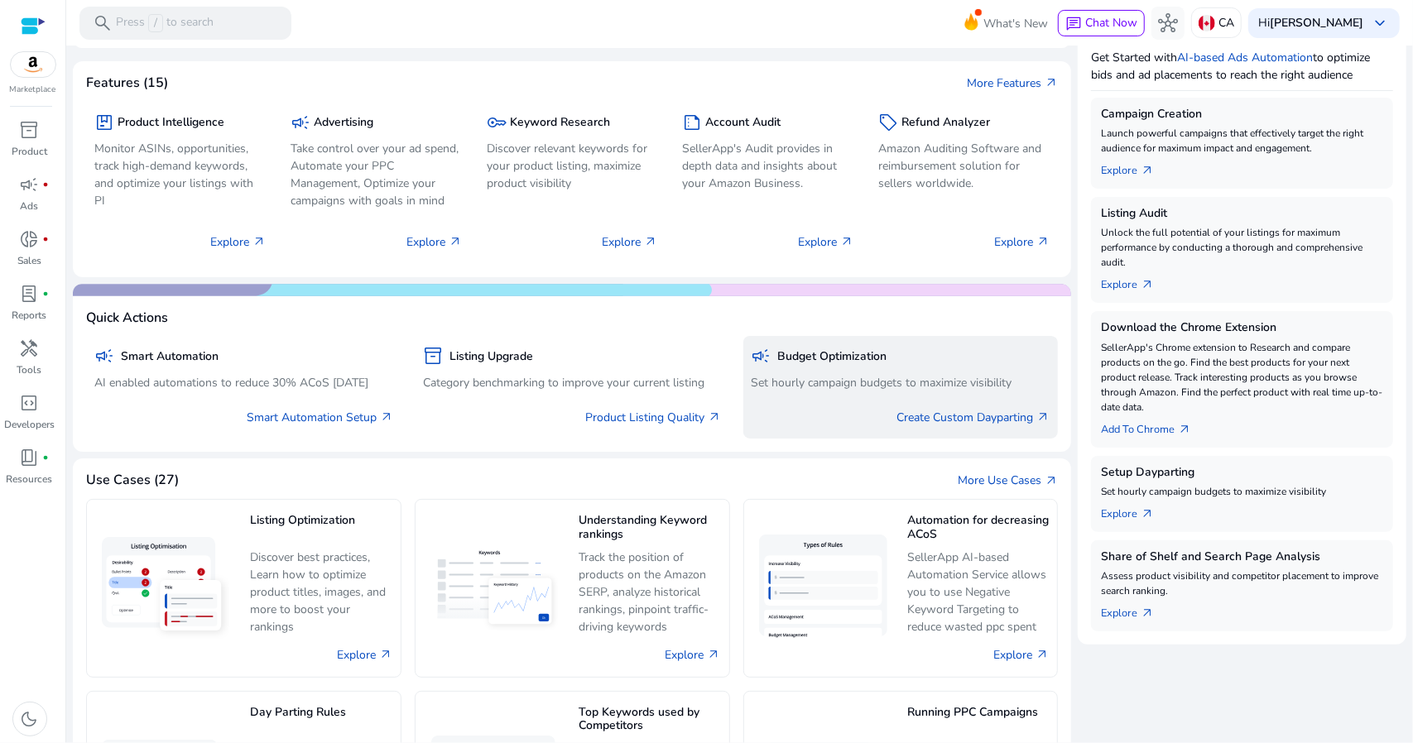
scroll to position [0, 0]
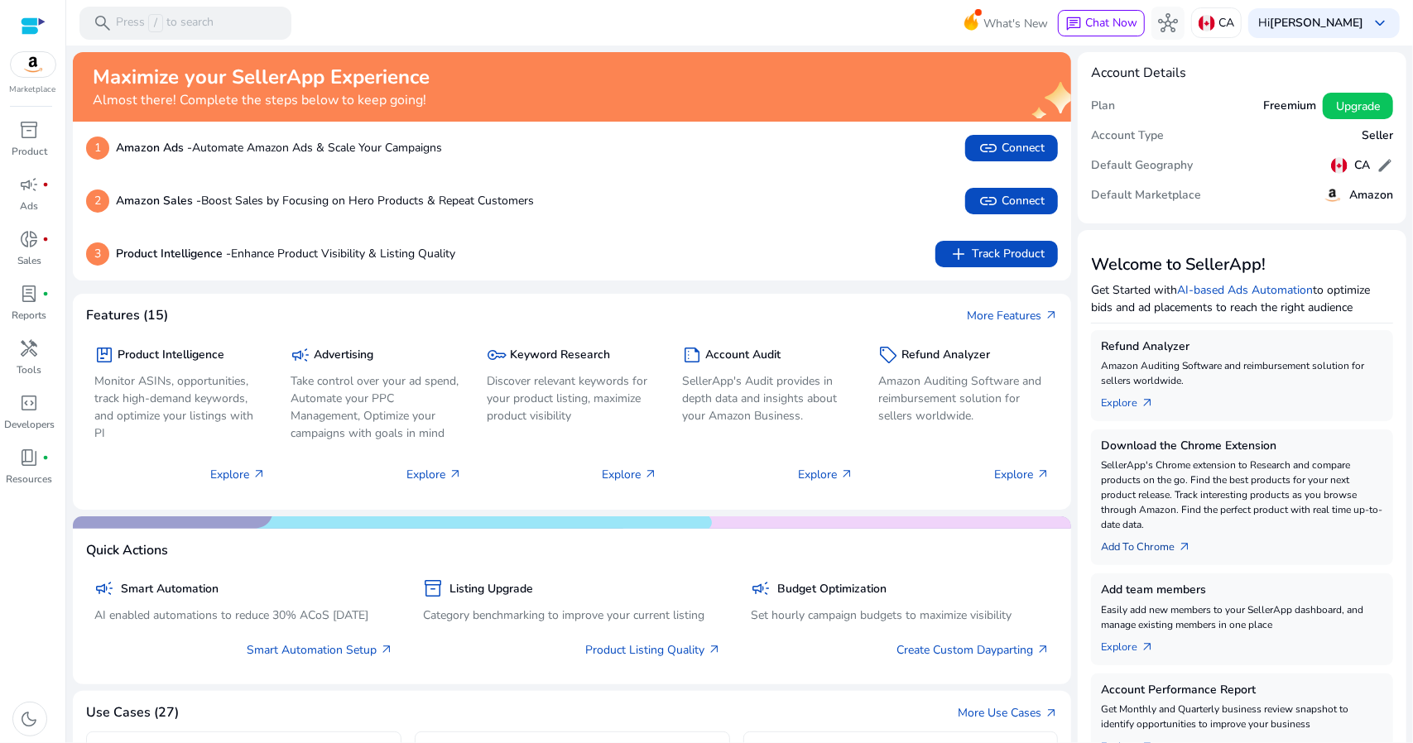
click at [1147, 543] on link "Add To Chrome arrow_outward" at bounding box center [1152, 543] width 103 height 23
drag, startPoint x: 1093, startPoint y: 446, endPoint x: 1288, endPoint y: 444, distance: 194.5
click at [1288, 444] on div "Download the Chrome Extension SellerApp's Chrome extension to Research and comp…" at bounding box center [1242, 497] width 302 height 136
copy h5 "Download the Chrome Extension"
click at [169, 28] on p "Press / to search" at bounding box center [165, 23] width 98 height 18
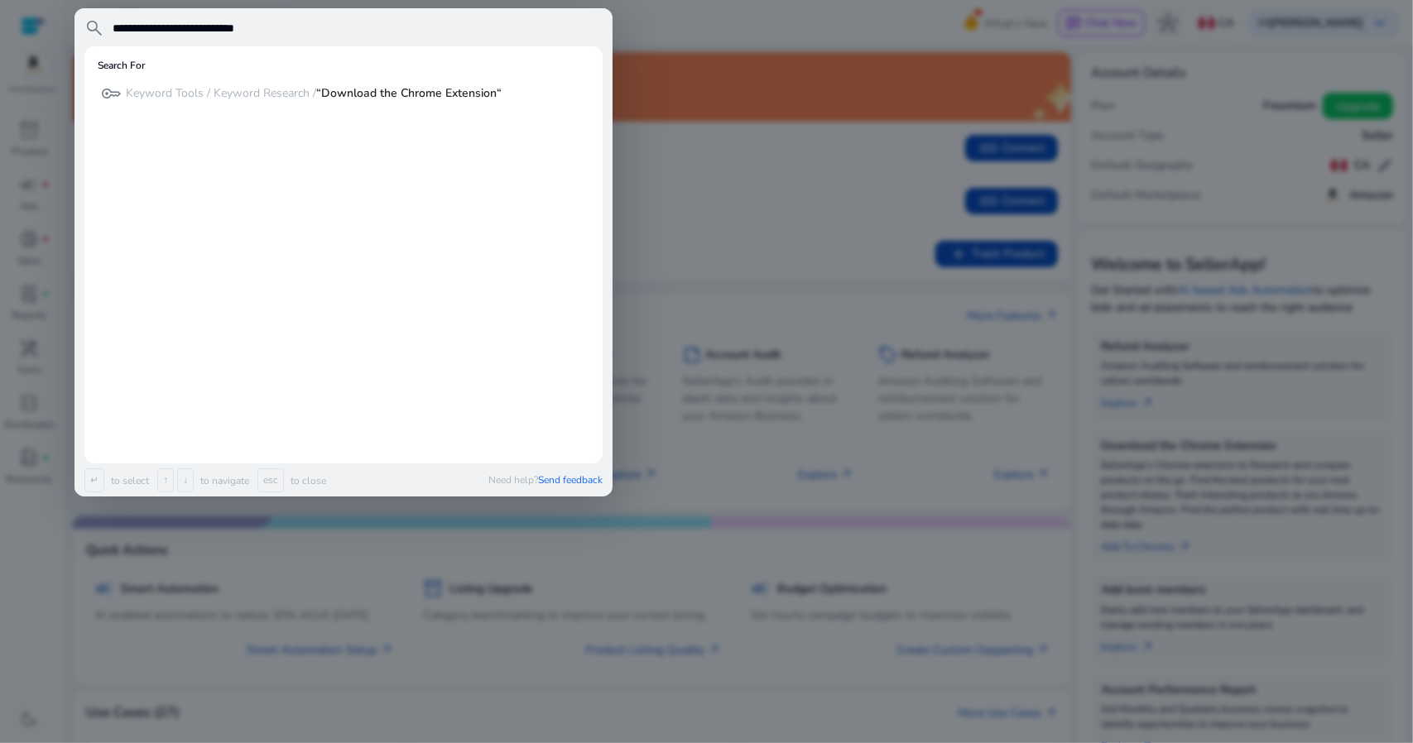
type input "**********"
click at [204, 89] on p "Keyword Tools / Keyword Research / “Download the Chrome Extension“" at bounding box center [314, 93] width 376 height 17
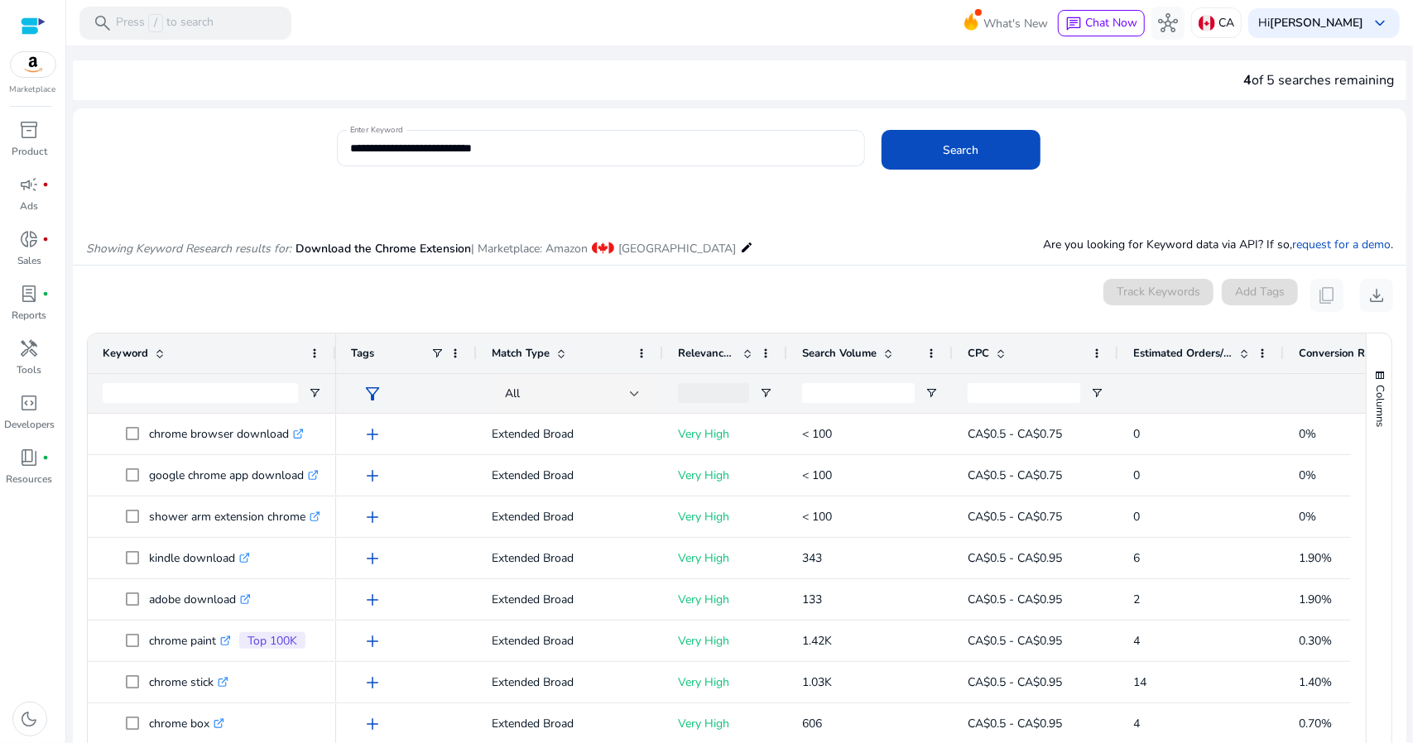
click at [35, 19] on div at bounding box center [33, 26] width 25 height 19
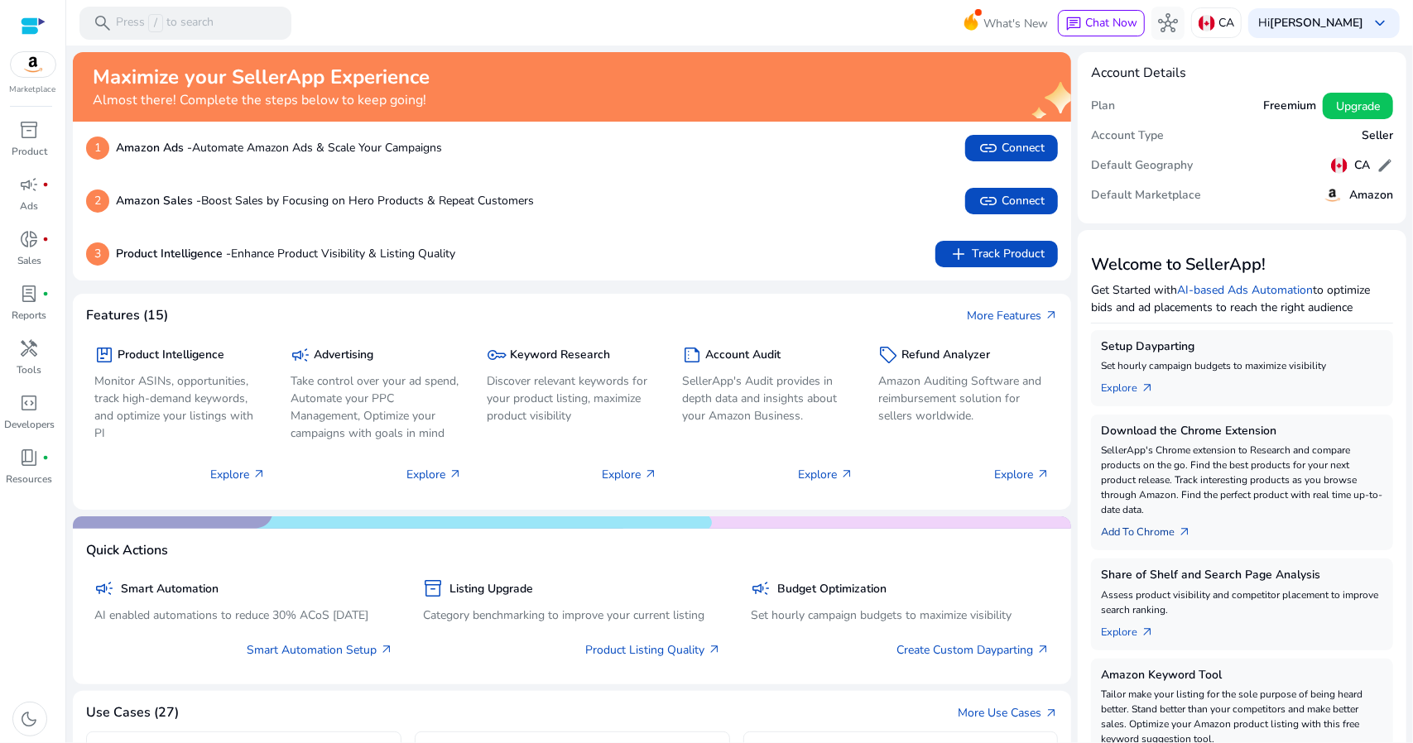
click at [1163, 530] on link "Add To Chrome arrow_outward" at bounding box center [1152, 528] width 103 height 23
click at [1117, 383] on link "Explore arrow_outward" at bounding box center [1134, 384] width 66 height 23
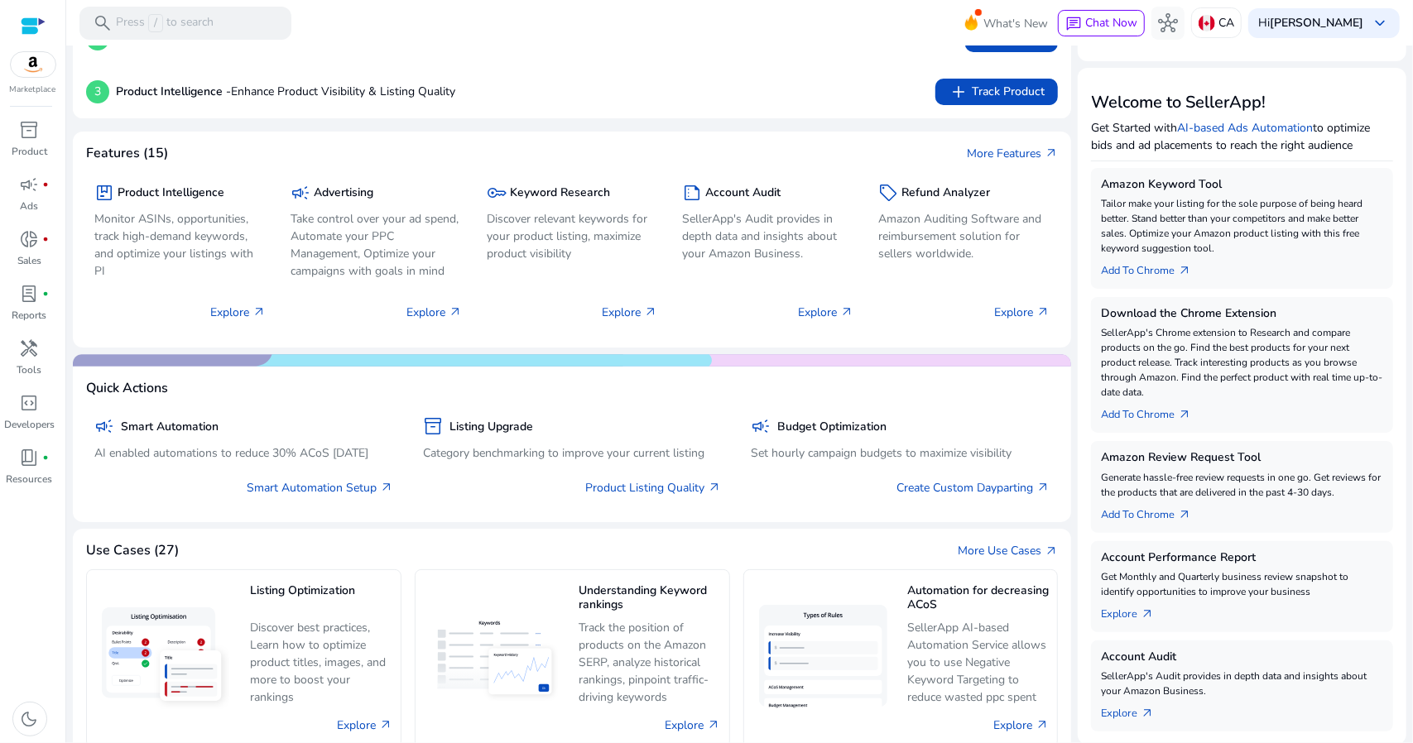
scroll to position [165, 0]
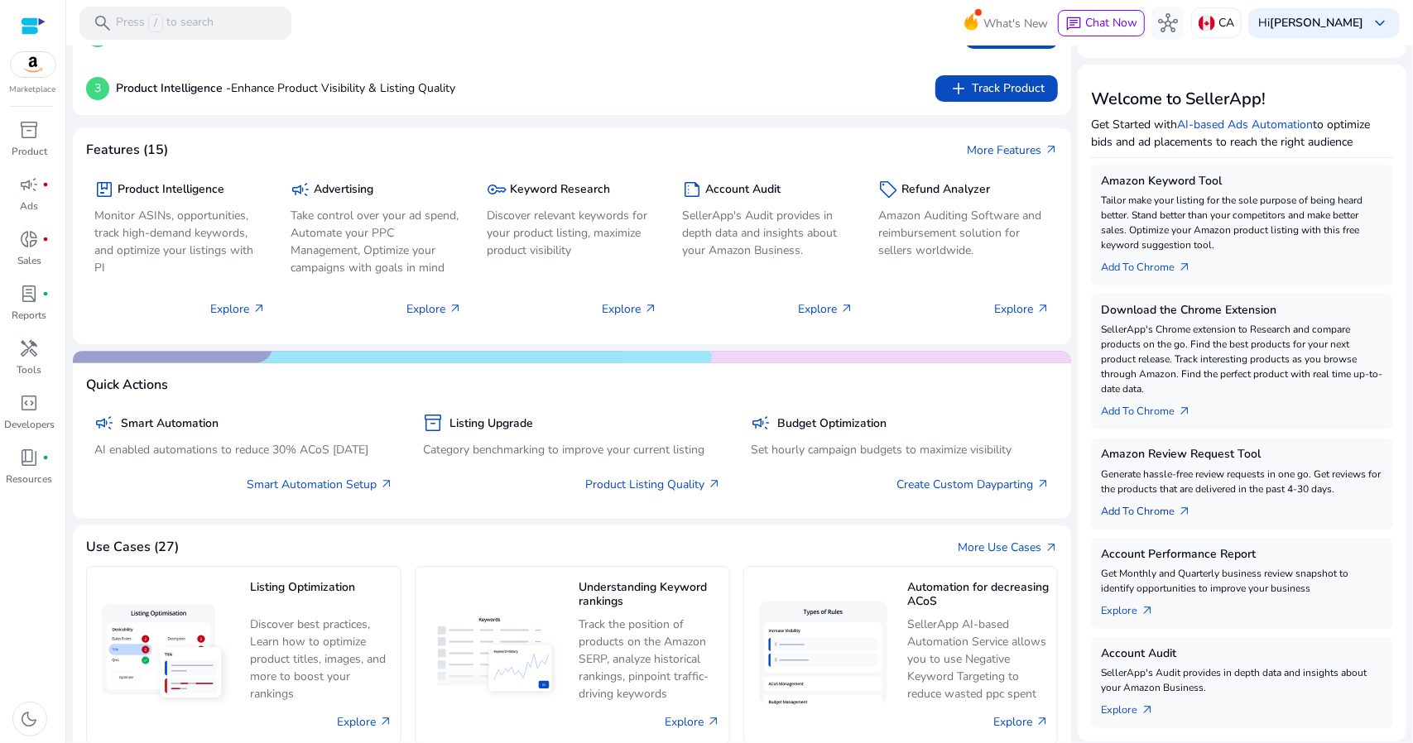
click at [1163, 514] on link "Add To Chrome arrow_outward" at bounding box center [1152, 507] width 103 height 23
click at [1158, 514] on link "Add To Chrome arrow_outward" at bounding box center [1152, 507] width 103 height 23
click at [1158, 411] on link "Add To Chrome arrow_outward" at bounding box center [1152, 407] width 103 height 23
click at [1178, 405] on span "arrow_outward" at bounding box center [1184, 411] width 13 height 13
click at [1175, 349] on p "SellerApp's Chrome extension to Research and compare products on the go. Find t…" at bounding box center [1242, 359] width 282 height 74
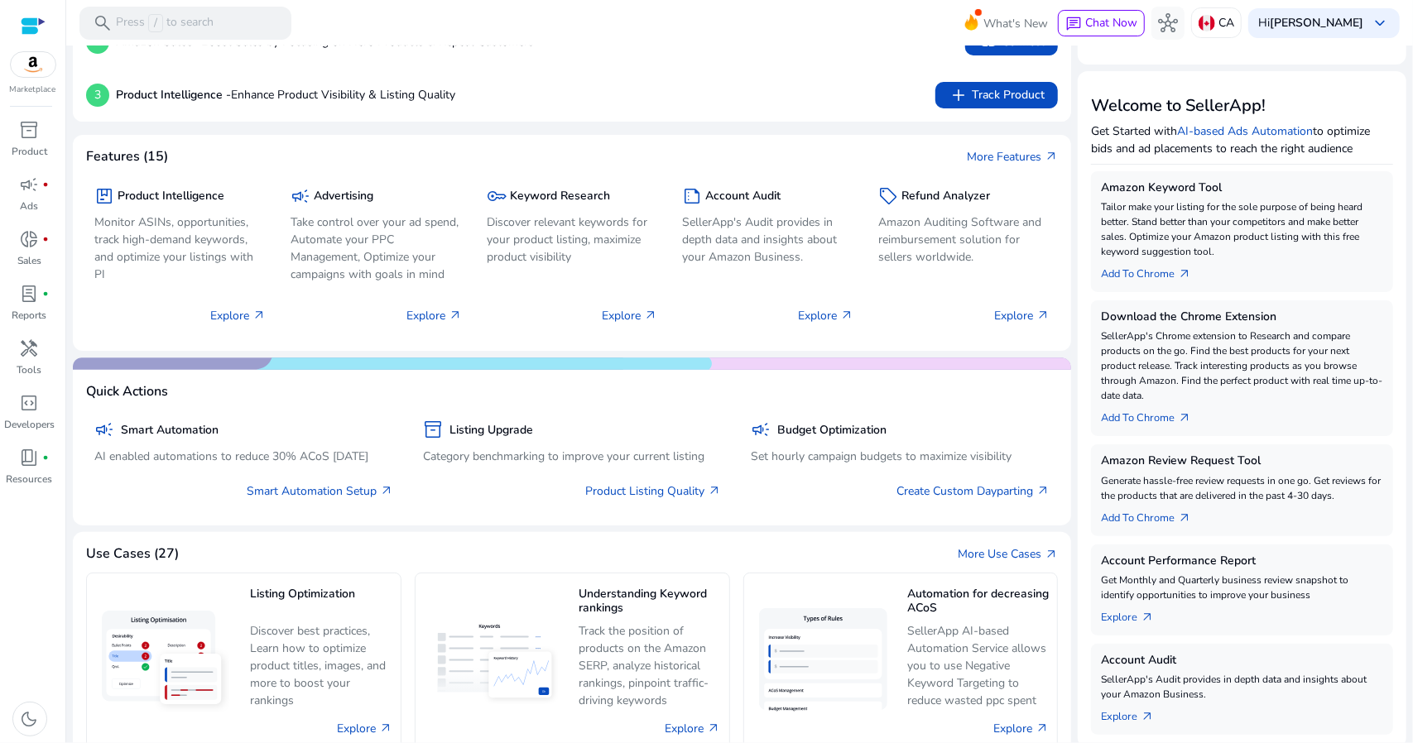
scroll to position [83, 0]
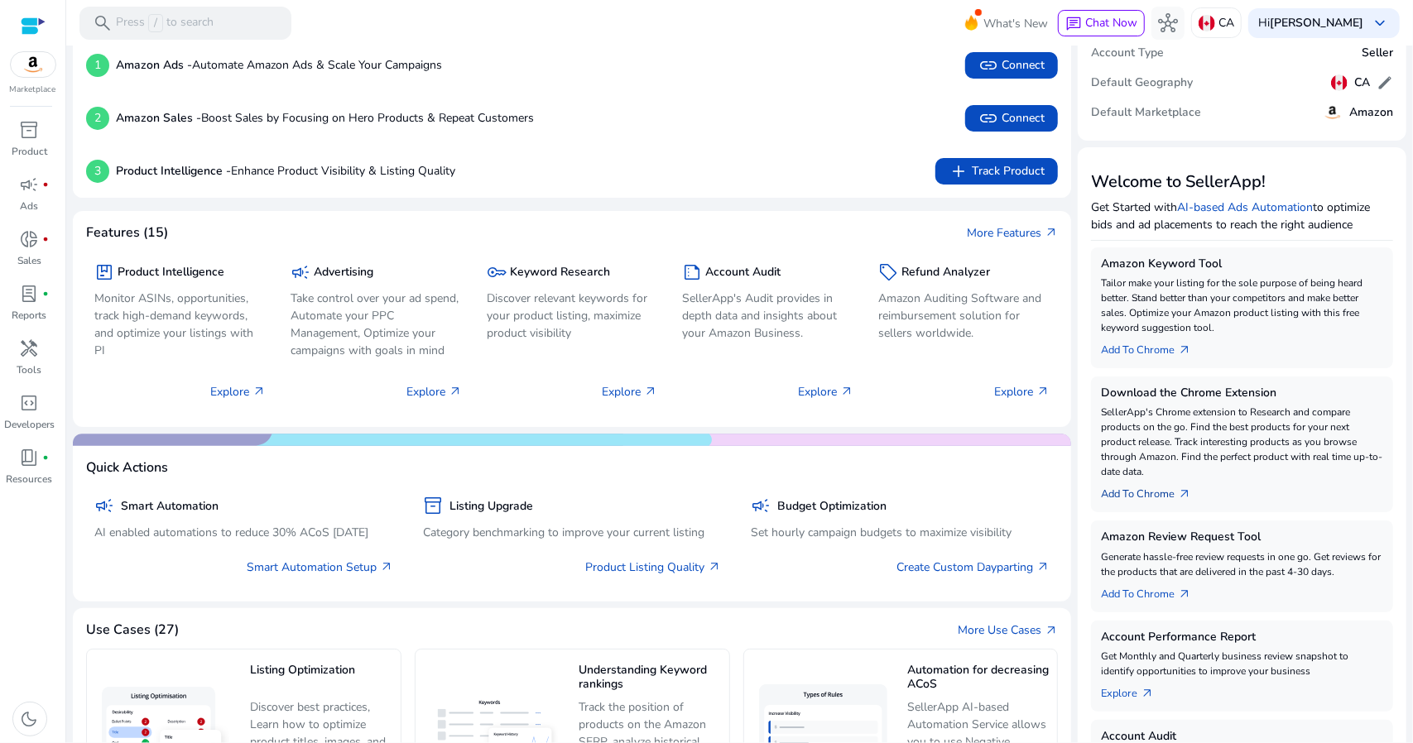
click at [1154, 492] on link "Add To Chrome arrow_outward" at bounding box center [1152, 490] width 103 height 23
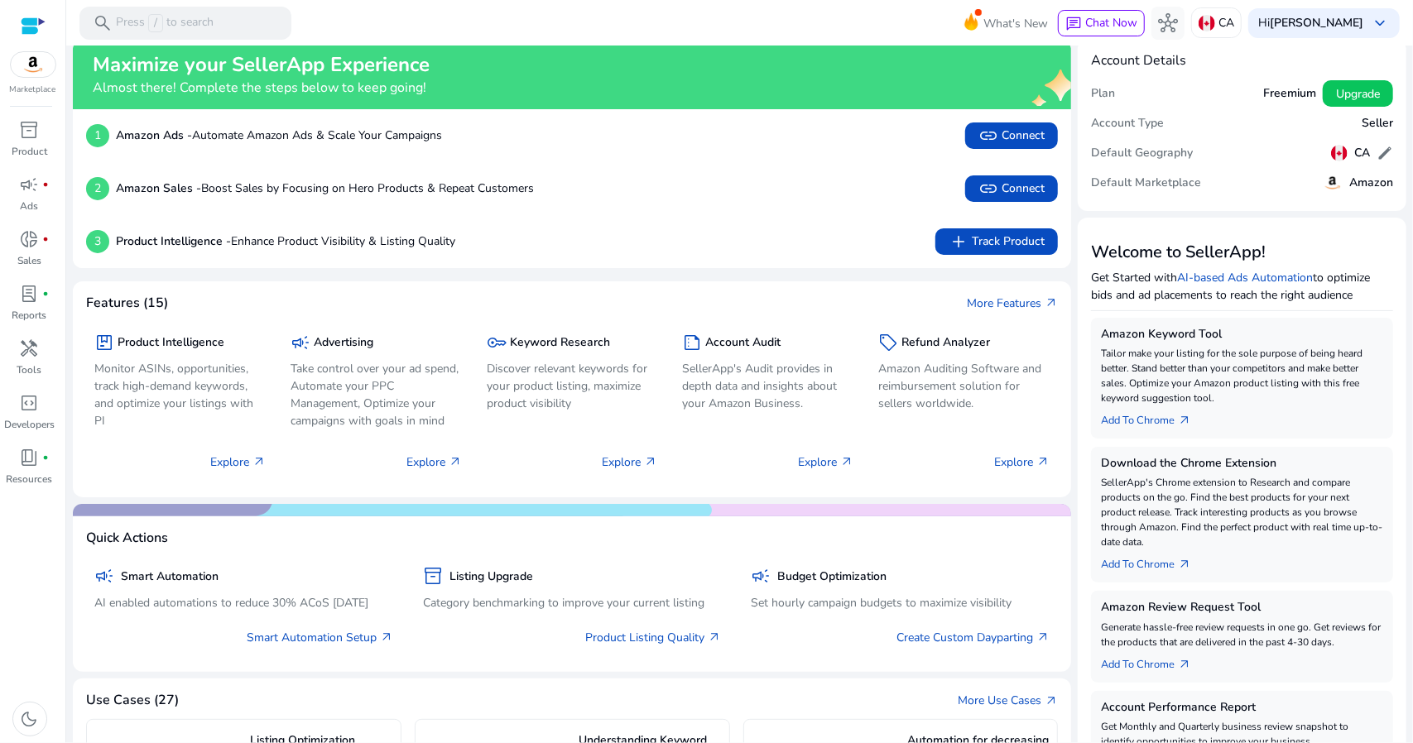
scroll to position [0, 0]
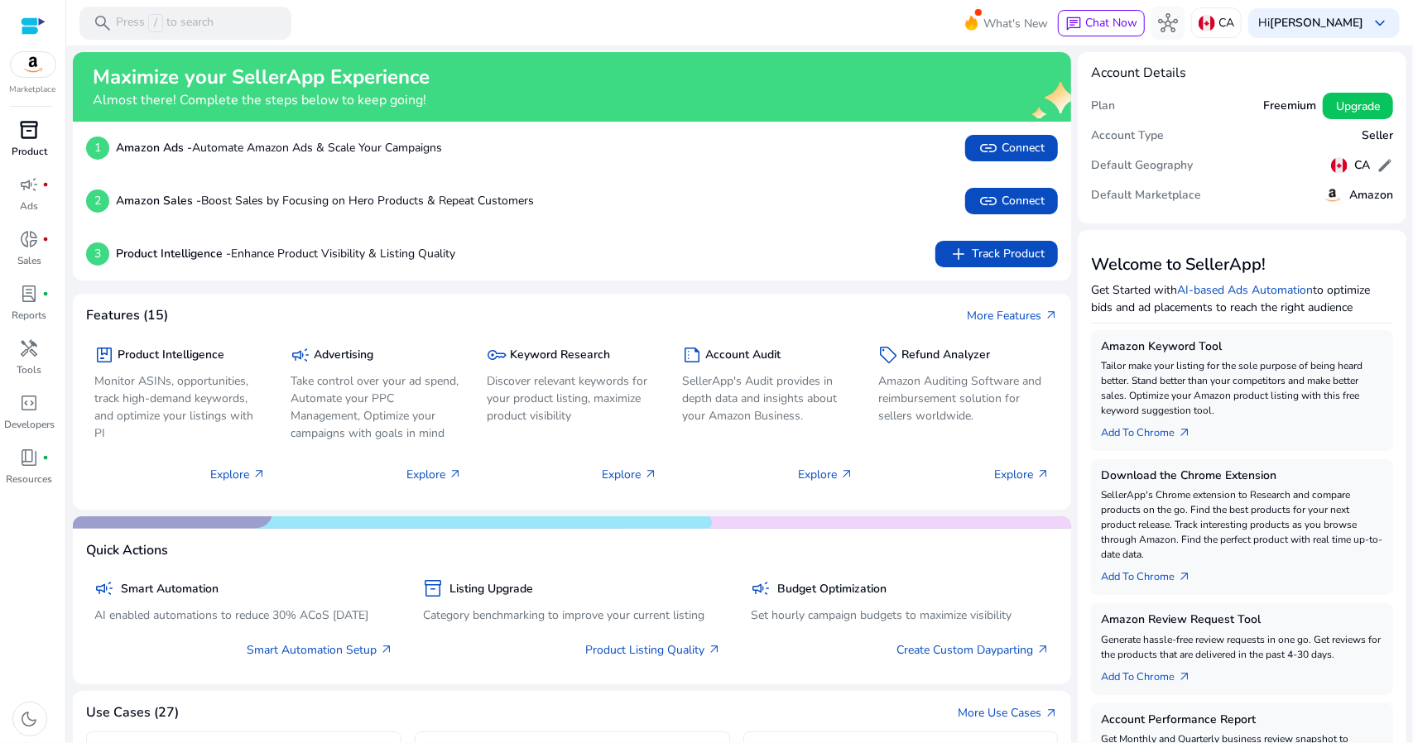
click at [41, 140] on div "inventory_2" at bounding box center [30, 130] width 46 height 26
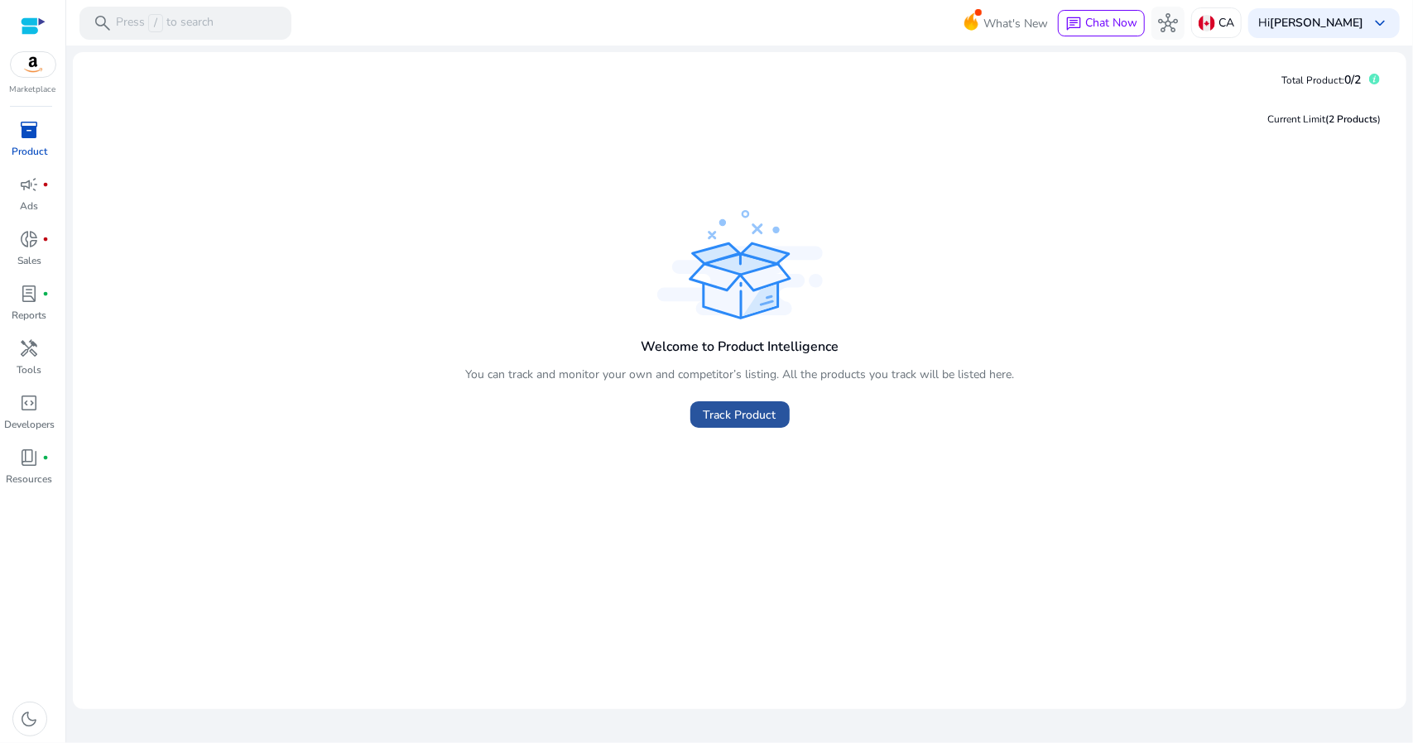
click at [741, 422] on span "Track Product" at bounding box center [739, 414] width 73 height 17
